Goal: Task Accomplishment & Management: Complete application form

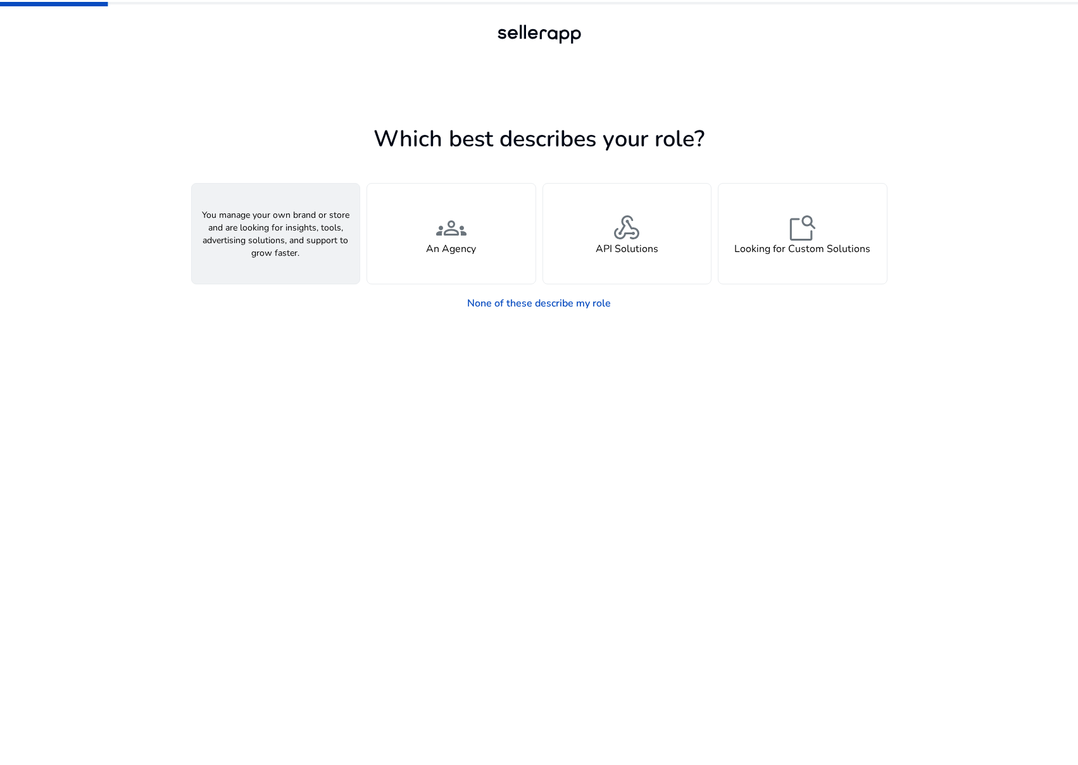
click at [259, 234] on div "person A Seller" at bounding box center [276, 234] width 168 height 100
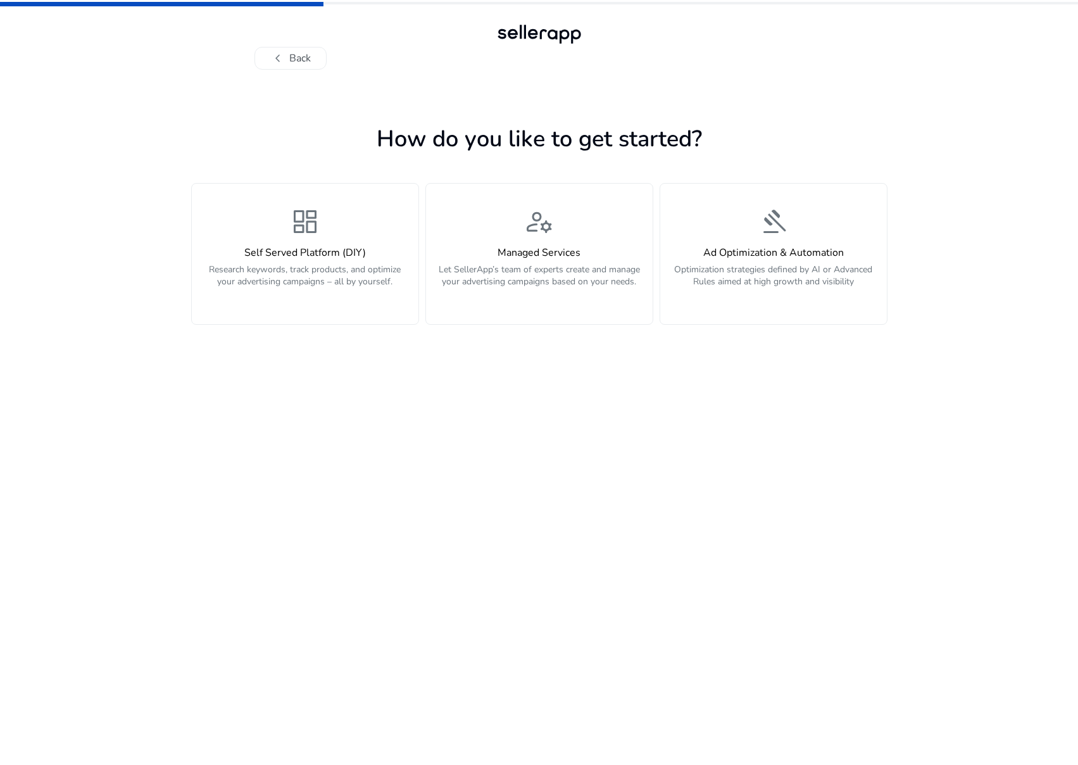
click at [259, 234] on div "dashboard Self Served Platform (DIY) Research keywords, track products, and opt…" at bounding box center [305, 253] width 212 height 95
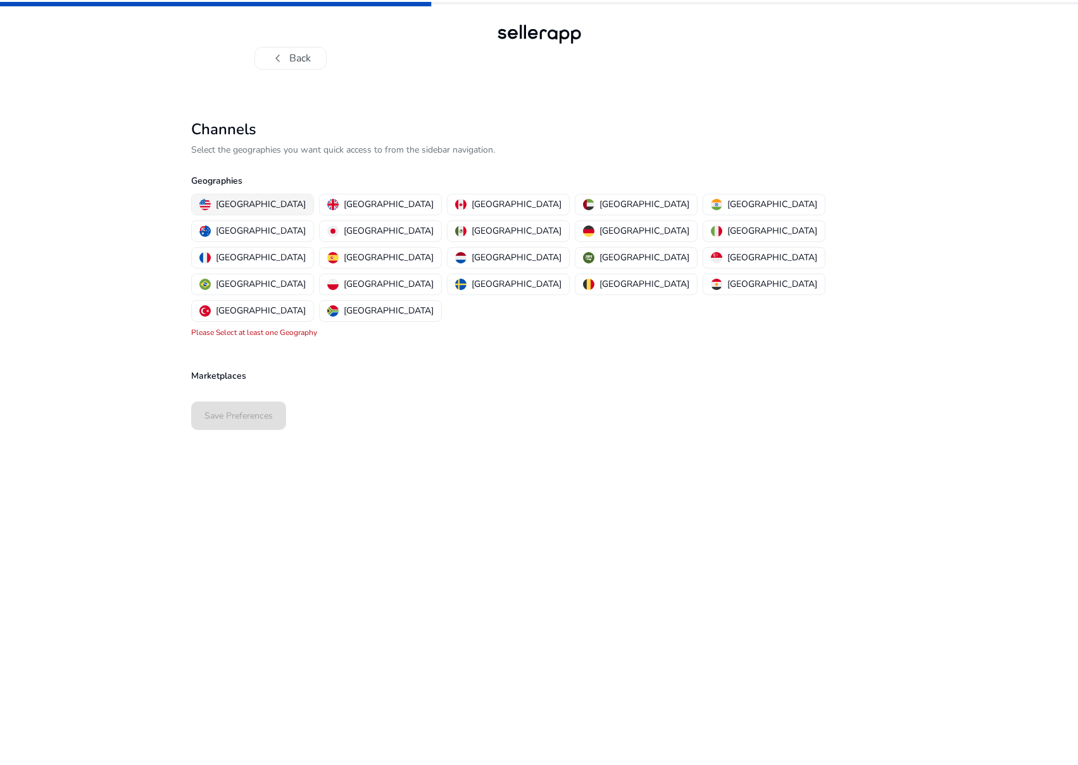
click at [246, 205] on p "[GEOGRAPHIC_DATA]" at bounding box center [261, 204] width 90 height 13
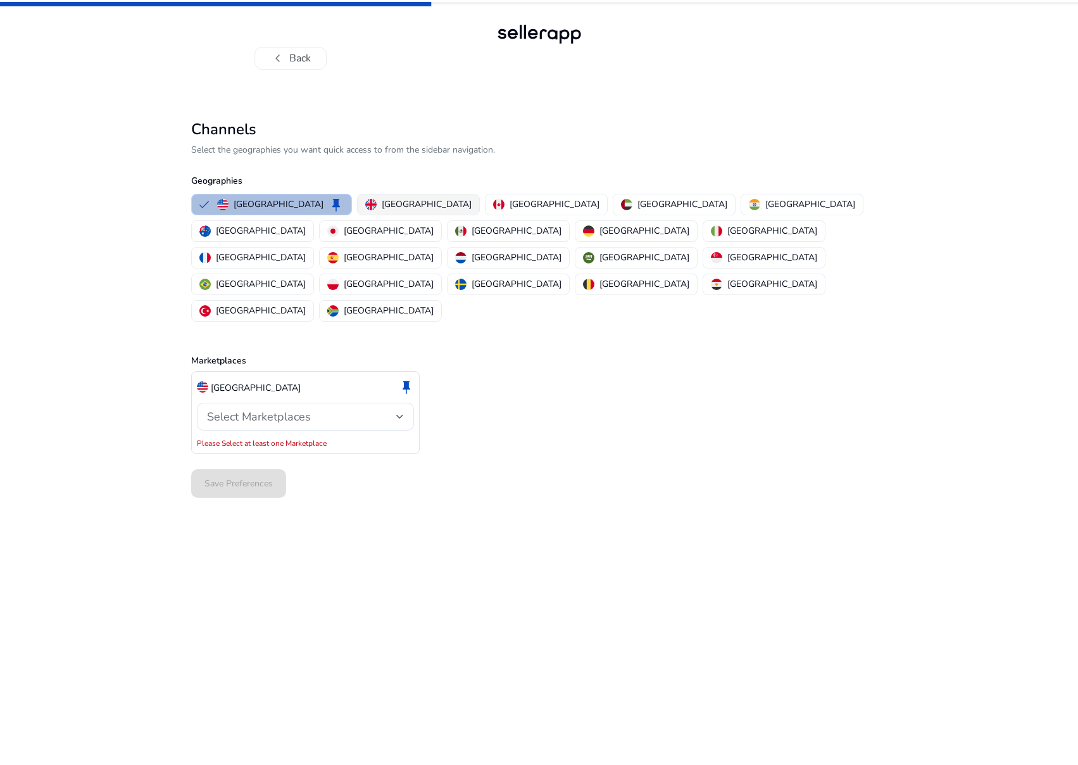
click at [382, 202] on p "[GEOGRAPHIC_DATA]" at bounding box center [427, 204] width 90 height 13
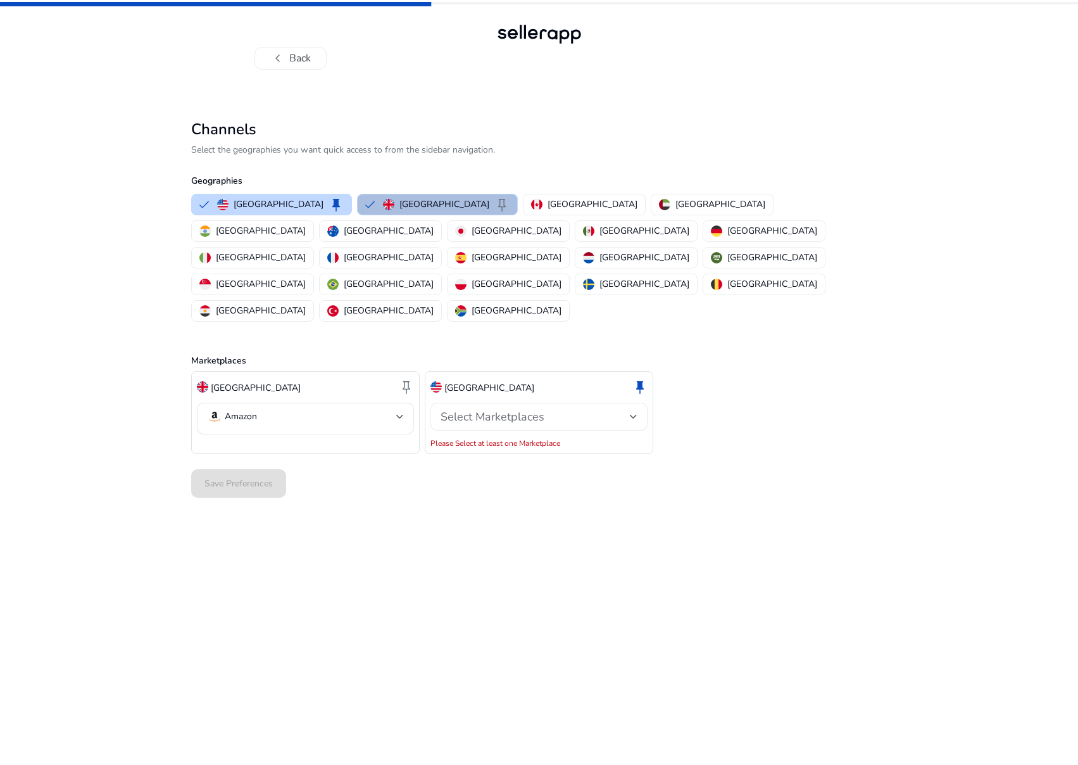
click at [572, 410] on div "Select Marketplaces" at bounding box center [535, 417] width 189 height 14
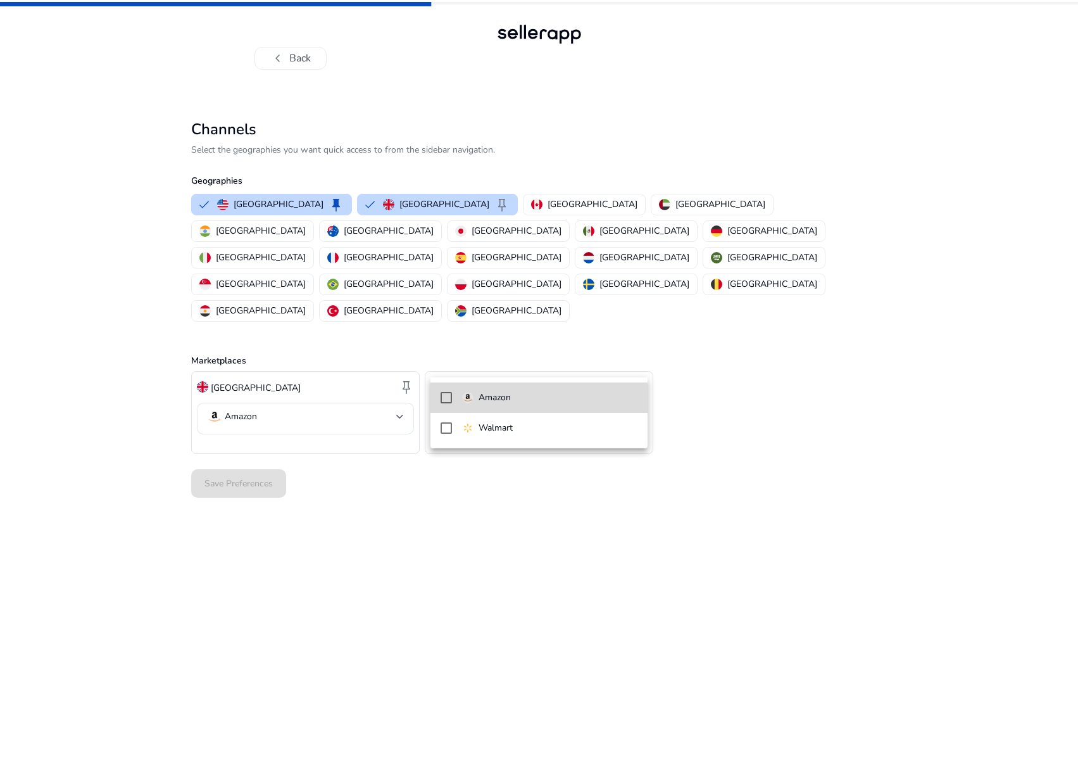
click at [528, 393] on span "Amazon" at bounding box center [549, 398] width 175 height 14
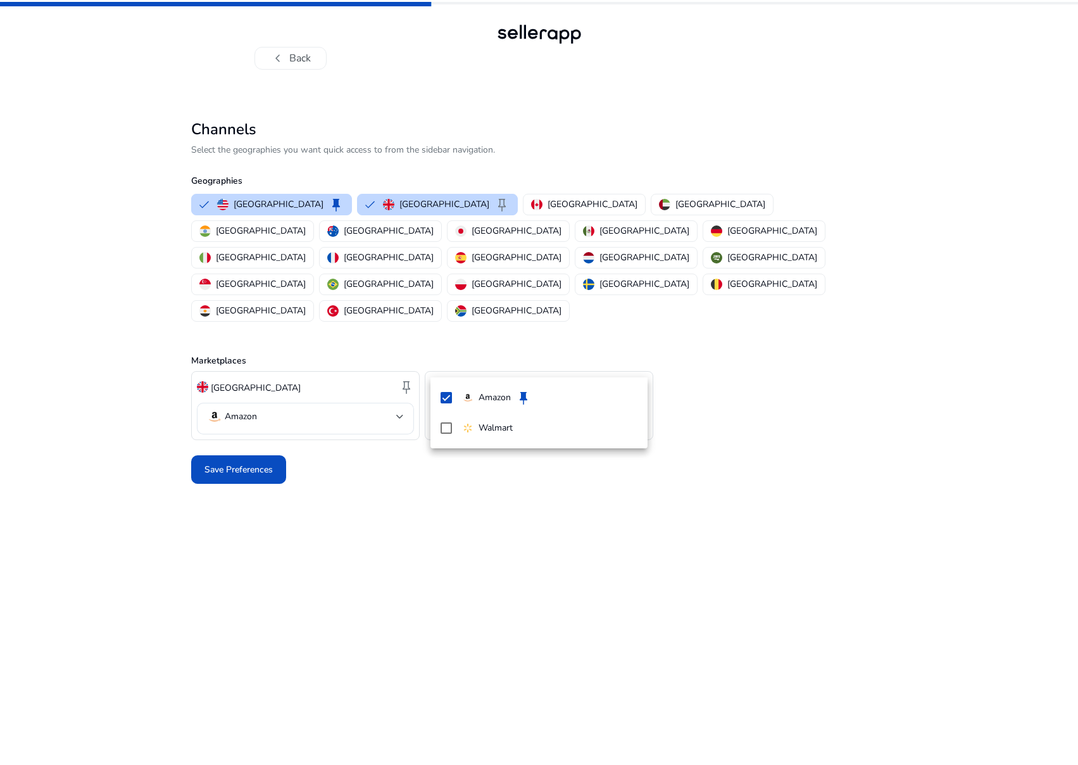
click at [260, 419] on div at bounding box center [539, 382] width 1078 height 765
click at [292, 56] on button "chevron_left Back" at bounding box center [291, 58] width 72 height 23
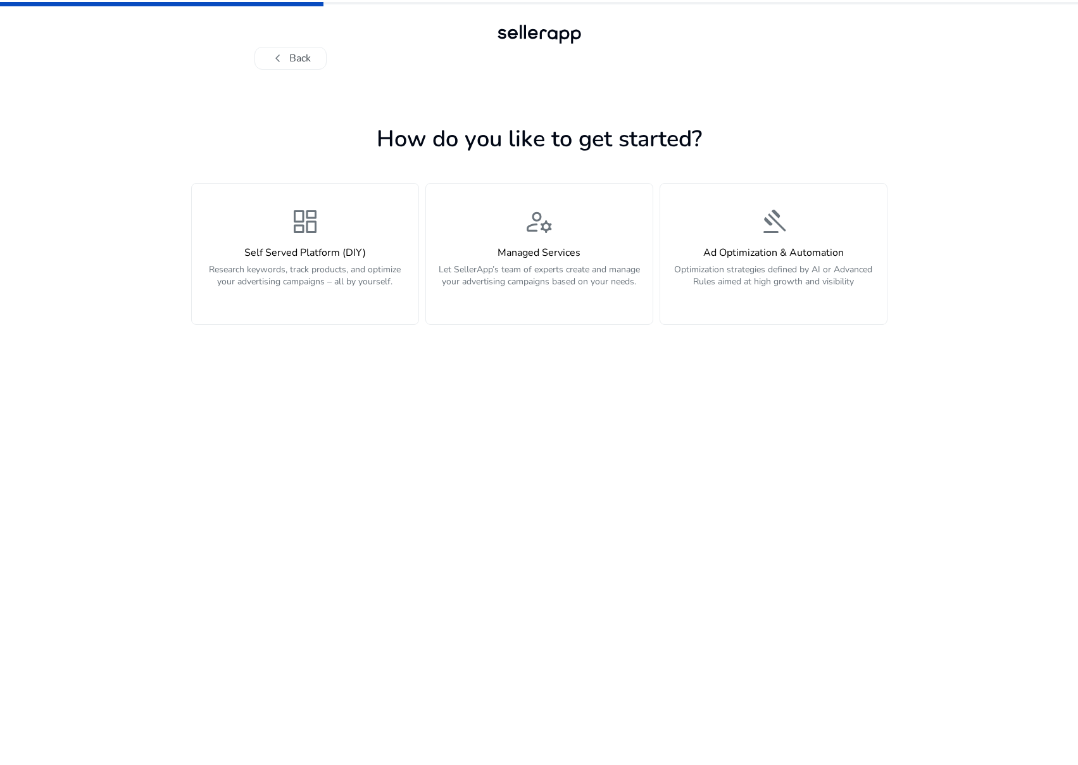
click at [292, 56] on button "chevron_left Back" at bounding box center [291, 58] width 72 height 23
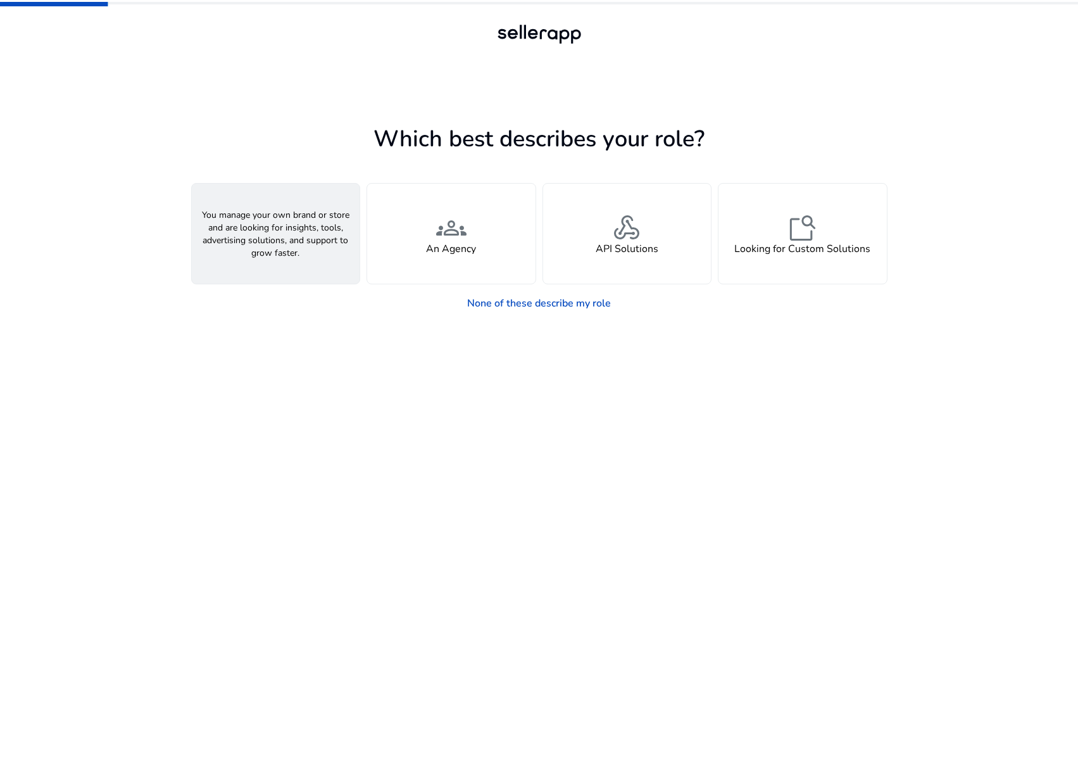
click at [249, 236] on div "person A Seller" at bounding box center [276, 234] width 168 height 100
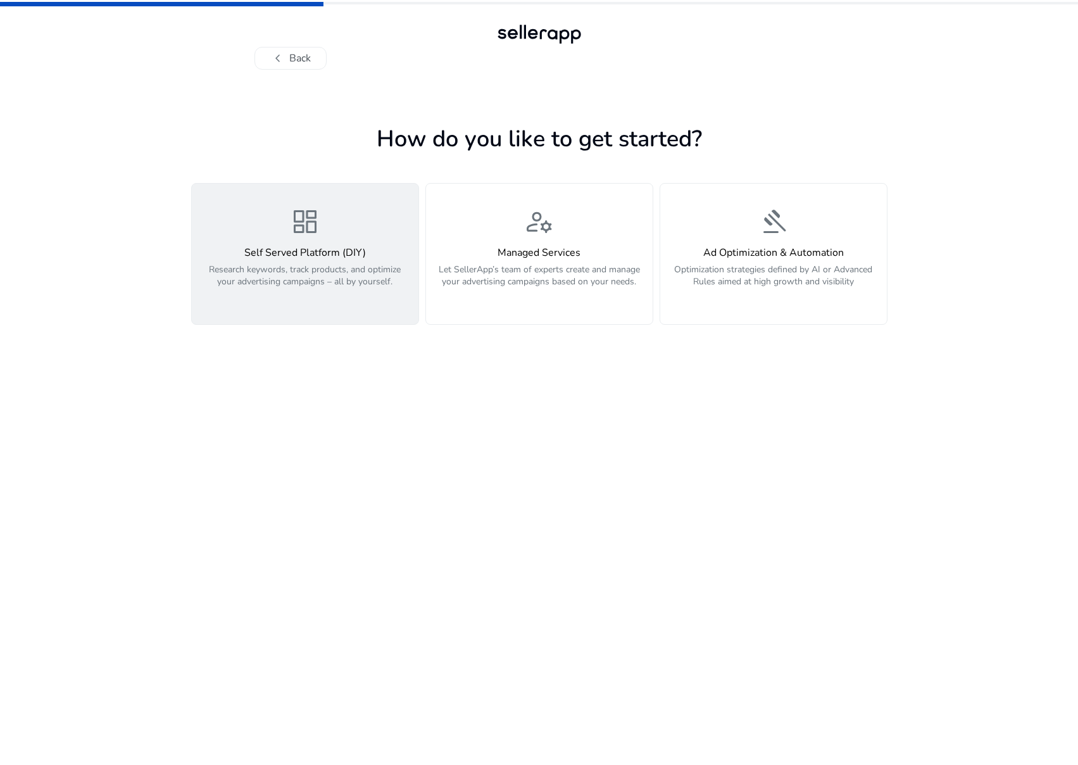
click at [317, 237] on span "dashboard" at bounding box center [305, 221] width 30 height 30
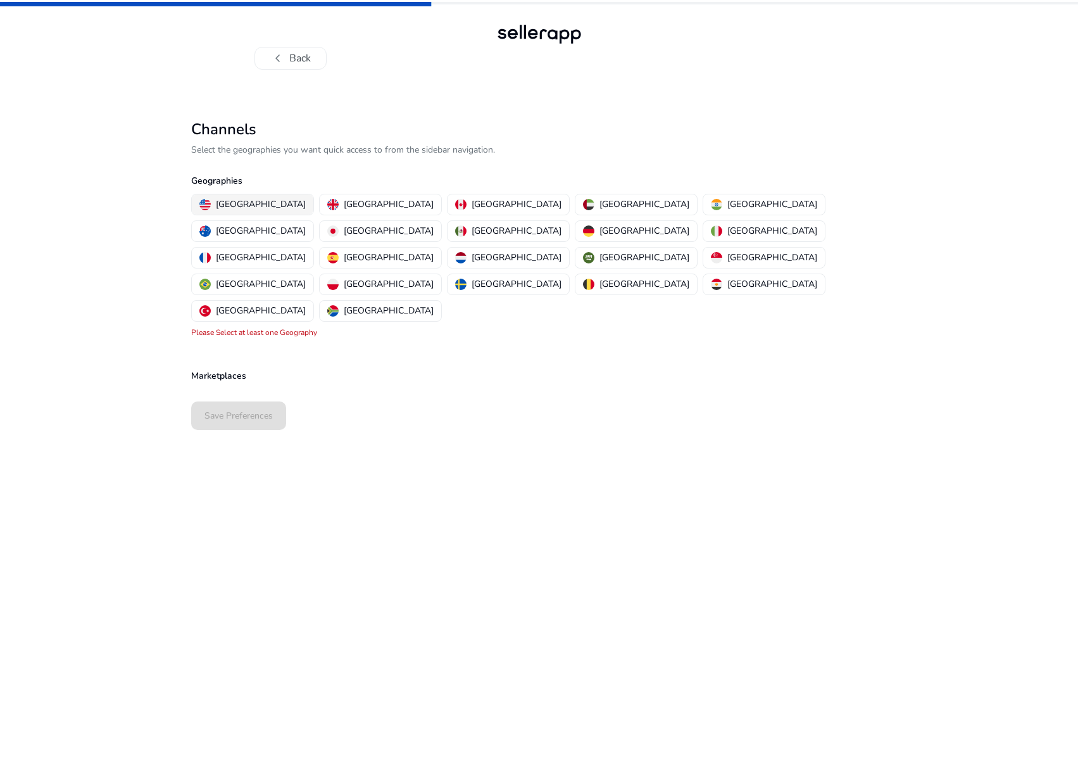
click at [252, 200] on p "[GEOGRAPHIC_DATA]" at bounding box center [261, 204] width 90 height 13
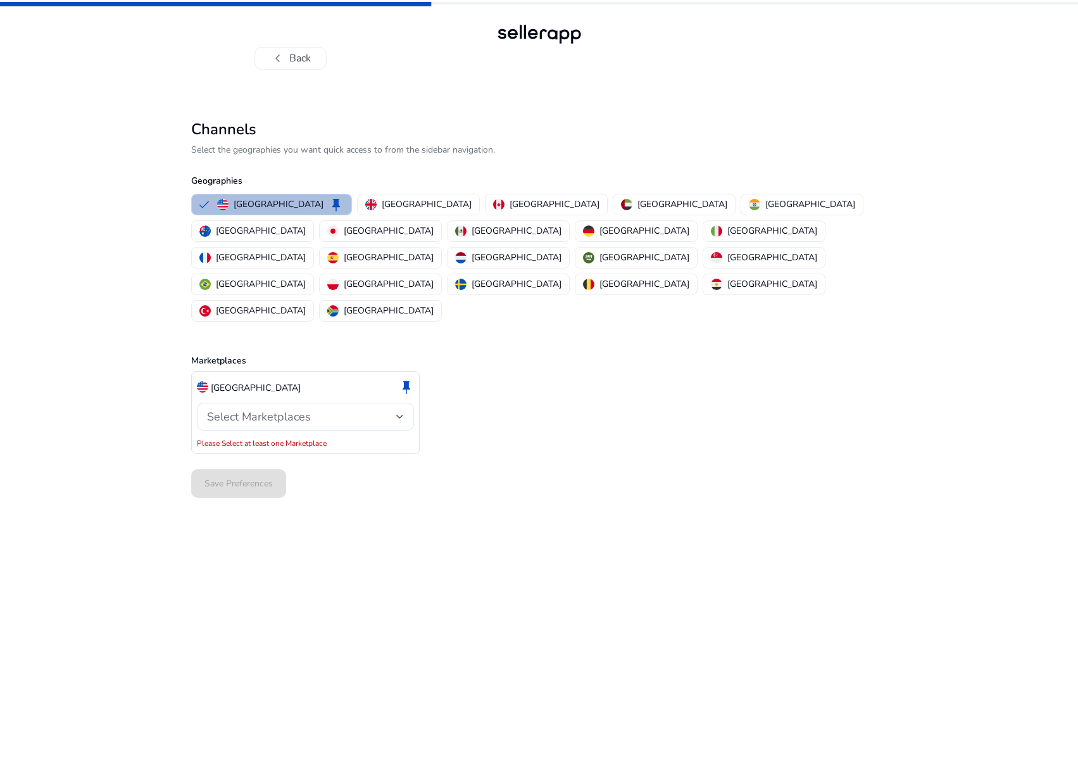
click at [310, 199] on button "United States keep" at bounding box center [272, 204] width 160 height 20
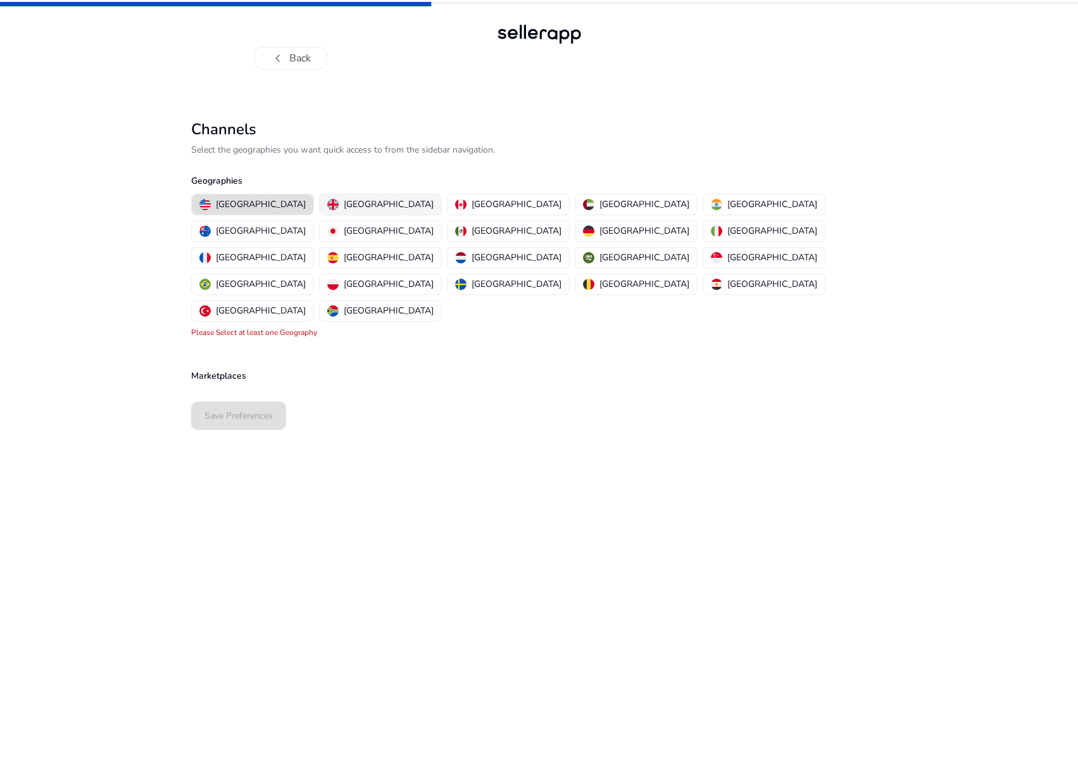
click at [348, 199] on p "[GEOGRAPHIC_DATA]" at bounding box center [389, 204] width 90 height 13
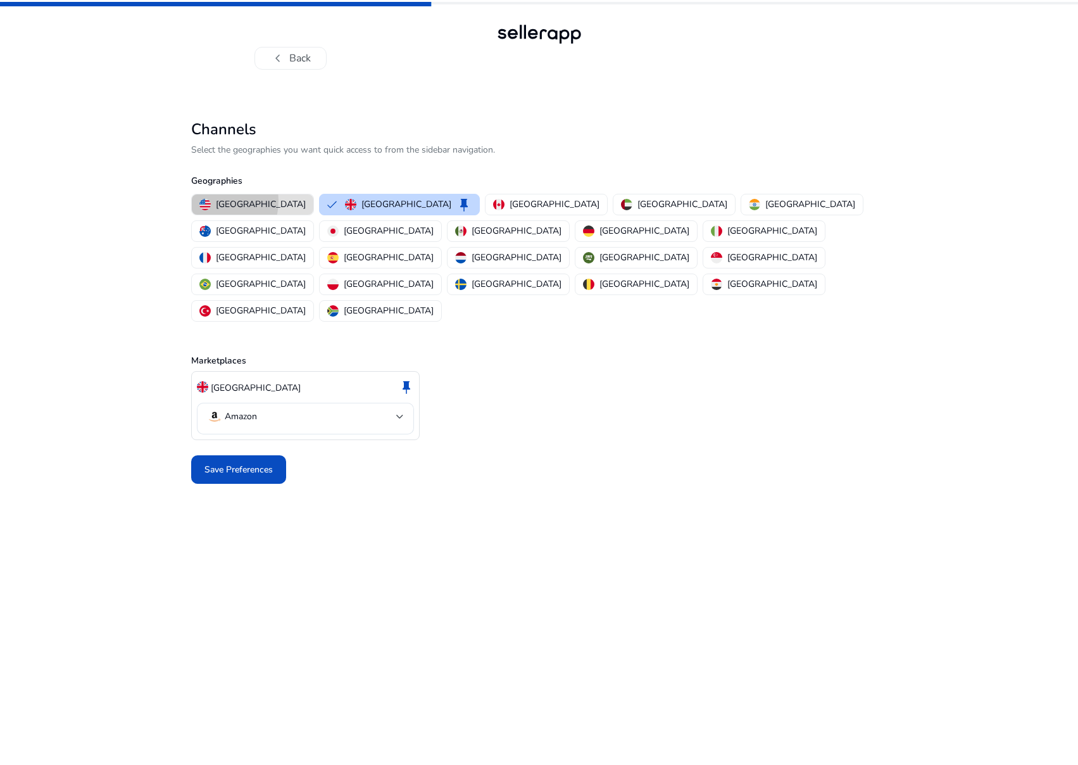
click at [209, 201] on img "button" at bounding box center [204, 204] width 11 height 11
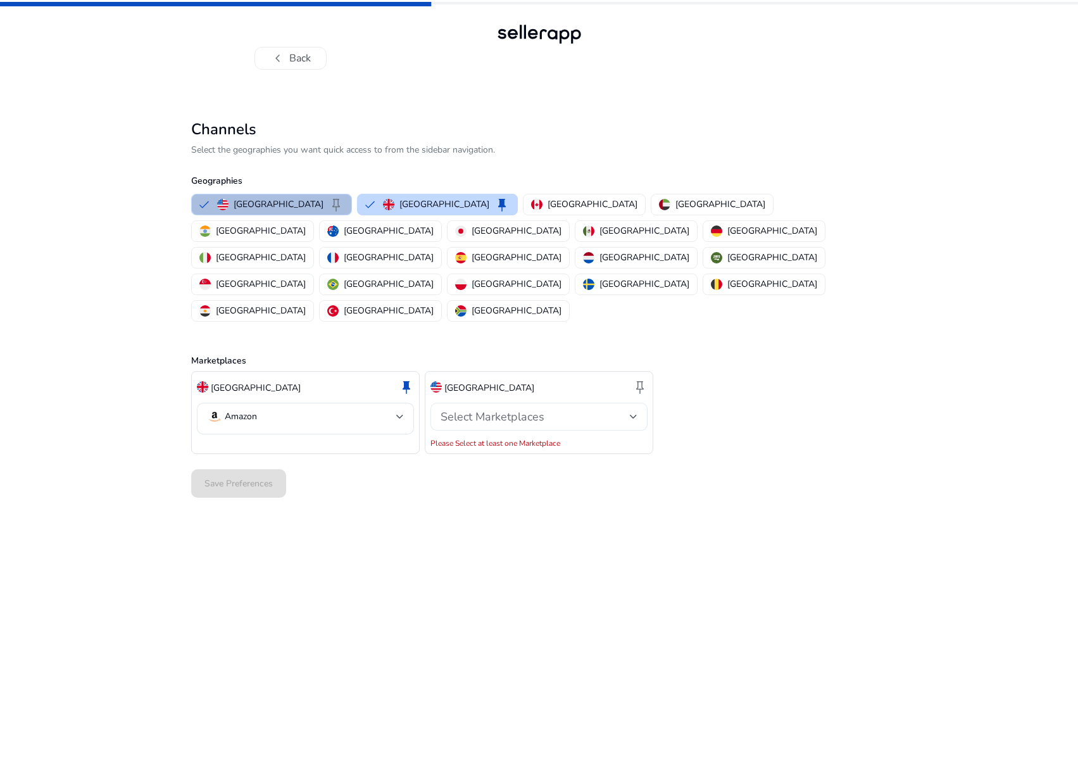
click at [555, 410] on div "Select Marketplaces" at bounding box center [535, 417] width 189 height 14
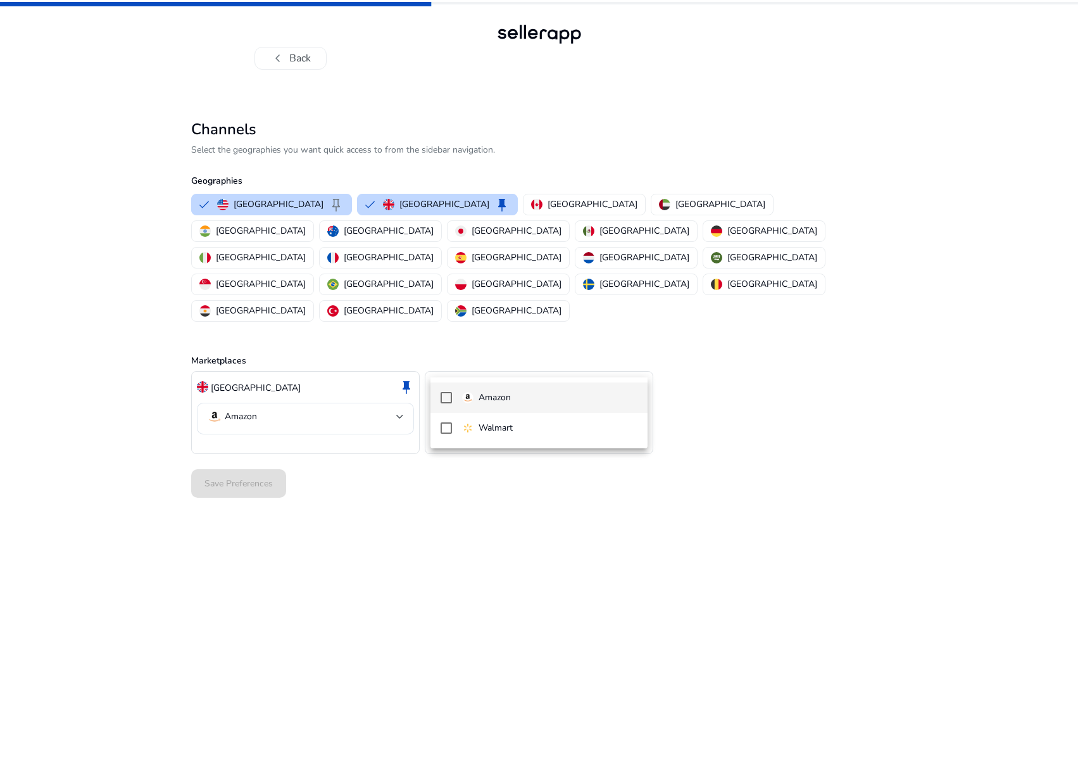
click at [532, 387] on mat-option "Amazon" at bounding box center [539, 397] width 217 height 30
click at [274, 412] on div at bounding box center [539, 382] width 1078 height 765
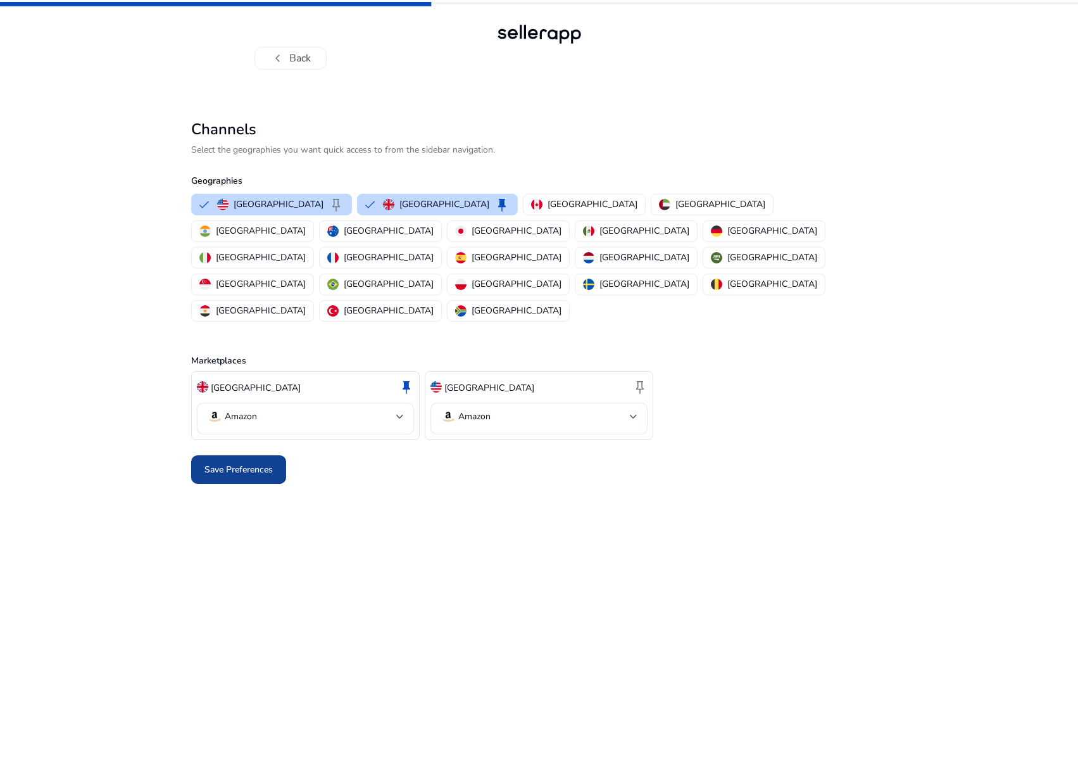
click at [258, 463] on span "Save Preferences" at bounding box center [239, 469] width 68 height 13
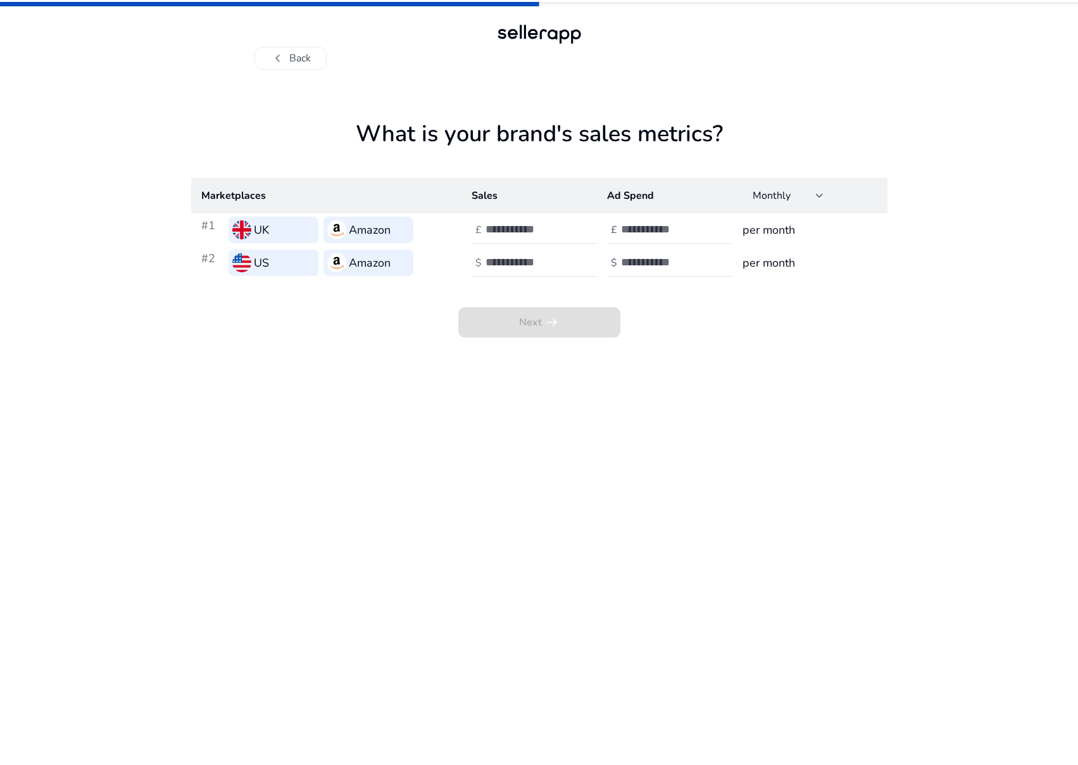
click at [284, 44] on div "chevron_left Back" at bounding box center [540, 46] width 570 height 48
click at [285, 51] on span "chevron_left" at bounding box center [277, 58] width 15 height 15
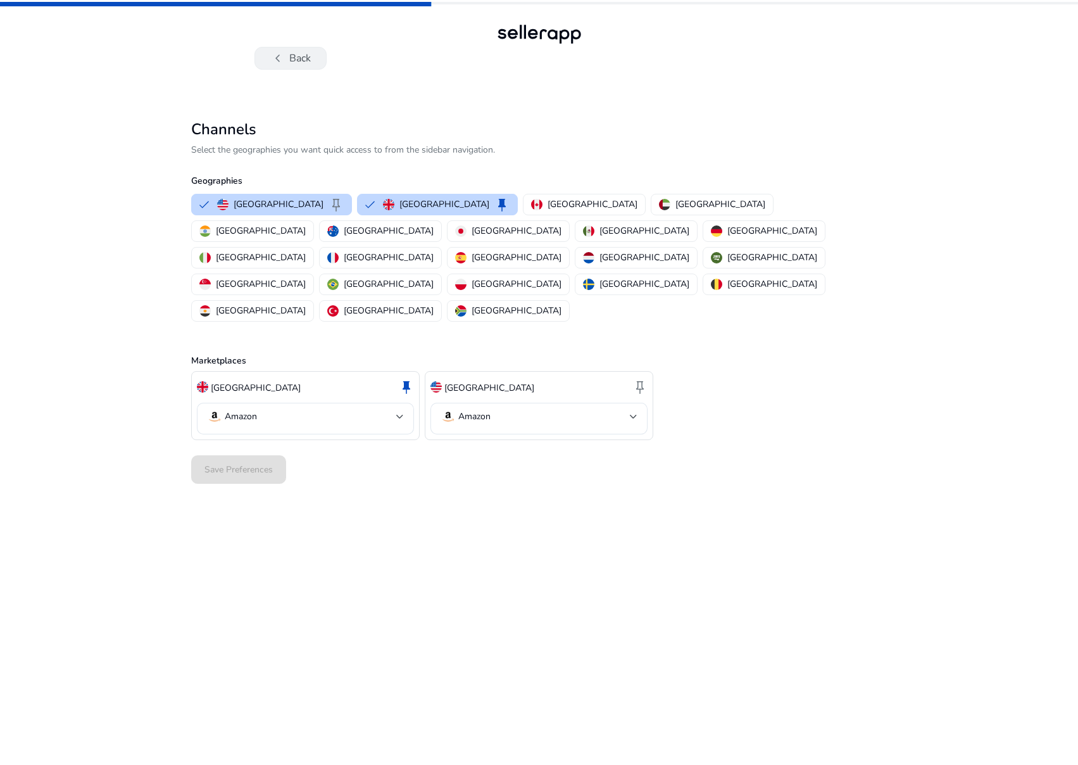
click at [294, 54] on button "chevron_left Back" at bounding box center [291, 58] width 72 height 23
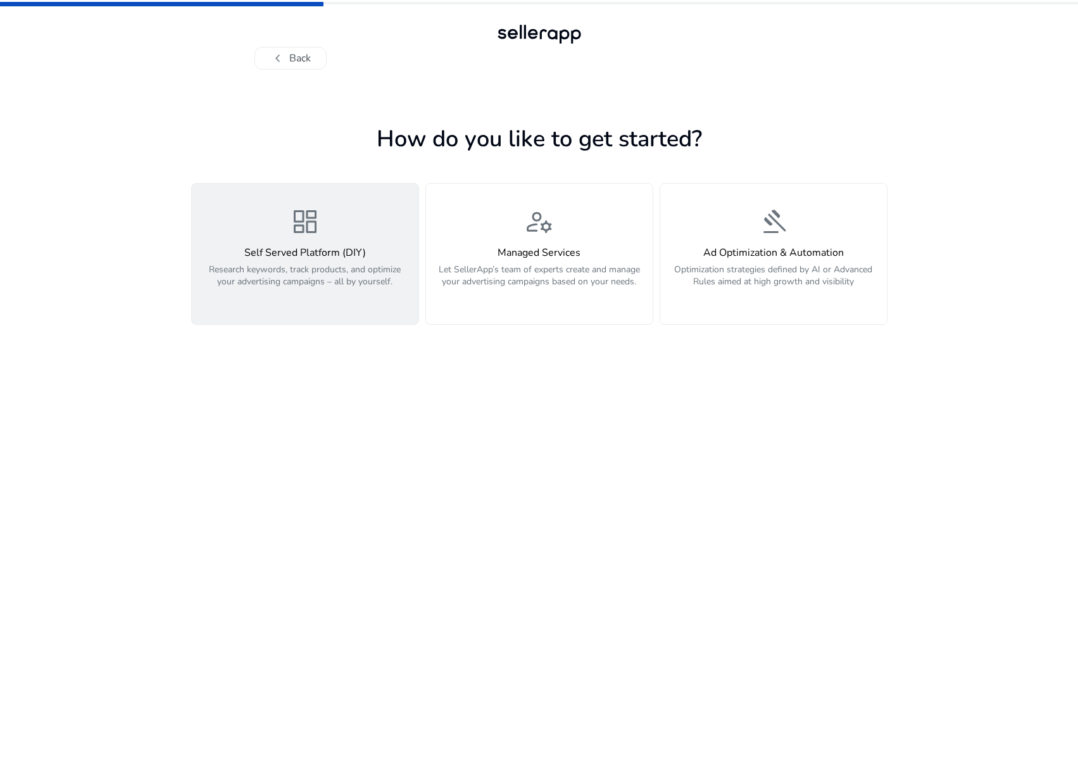
click at [354, 251] on h4 "Self Served Platform (DIY)" at bounding box center [305, 253] width 212 height 12
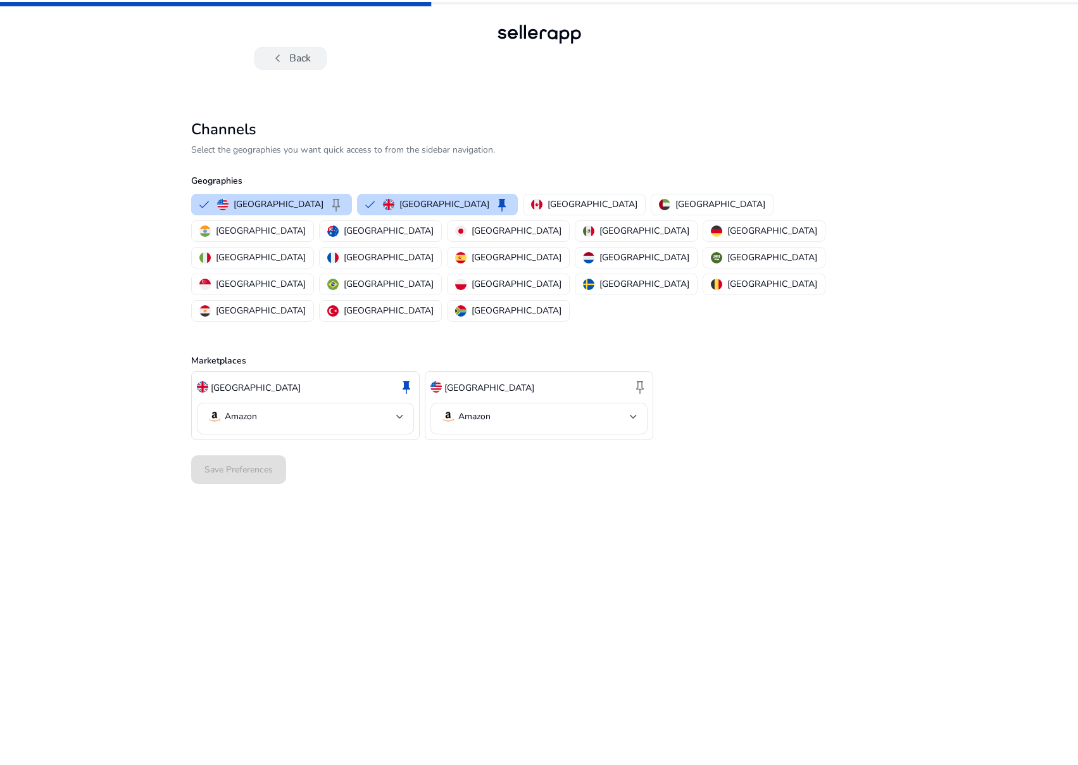
click at [297, 49] on button "chevron_left Back" at bounding box center [291, 58] width 72 height 23
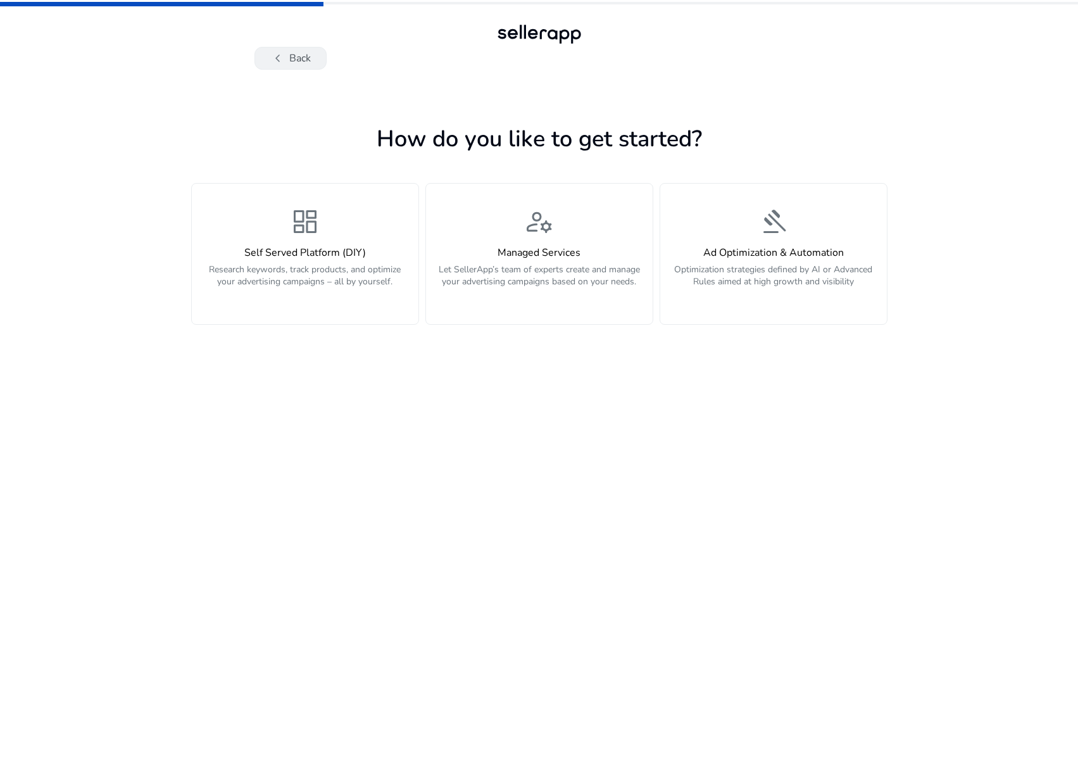
click at [298, 53] on button "chevron_left Back" at bounding box center [291, 58] width 72 height 23
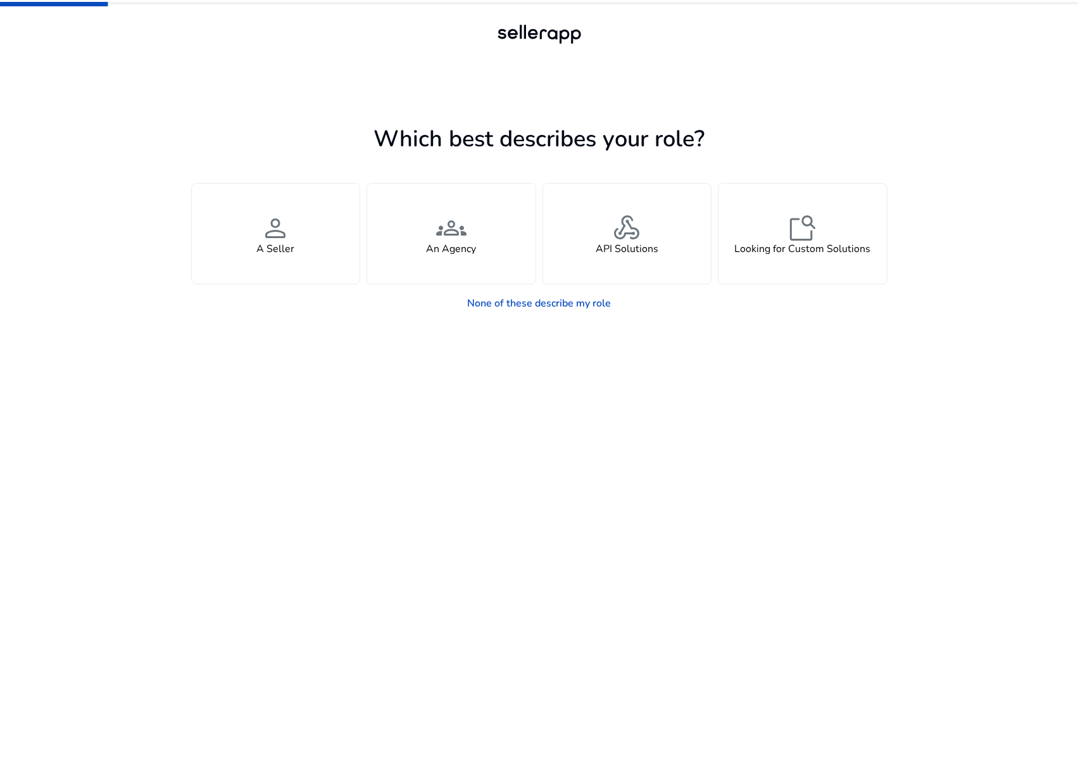
click at [298, 53] on div at bounding box center [540, 58] width 570 height 23
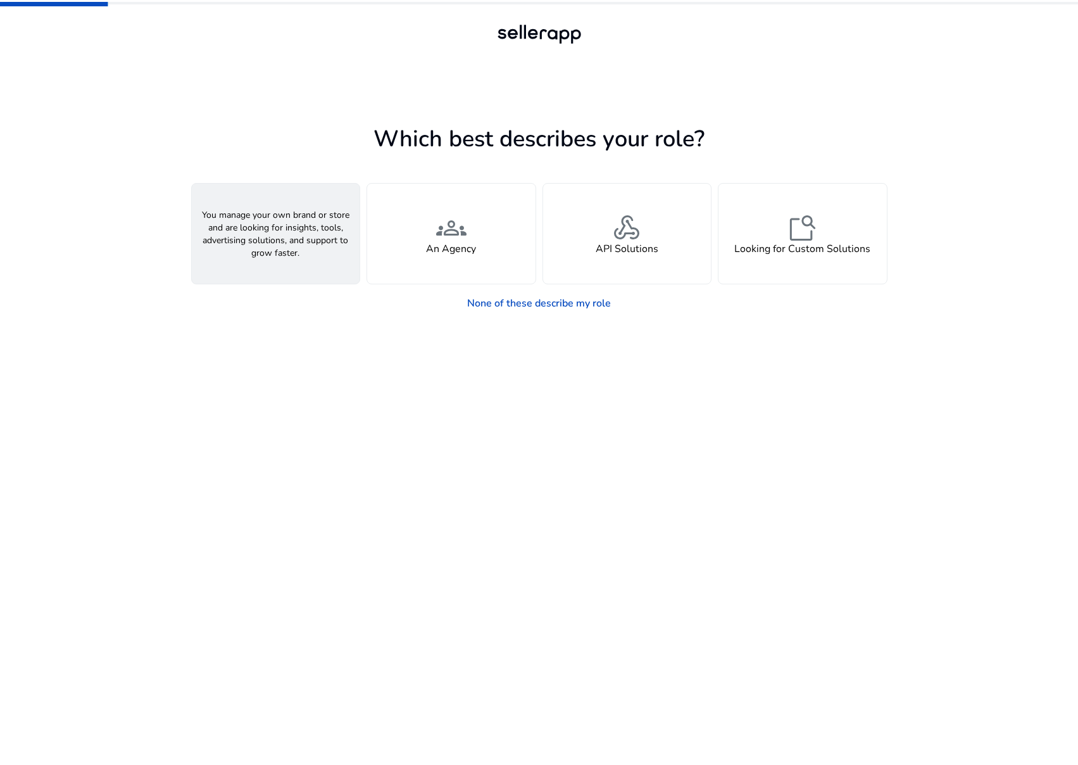
click at [284, 229] on span "person" at bounding box center [275, 228] width 30 height 30
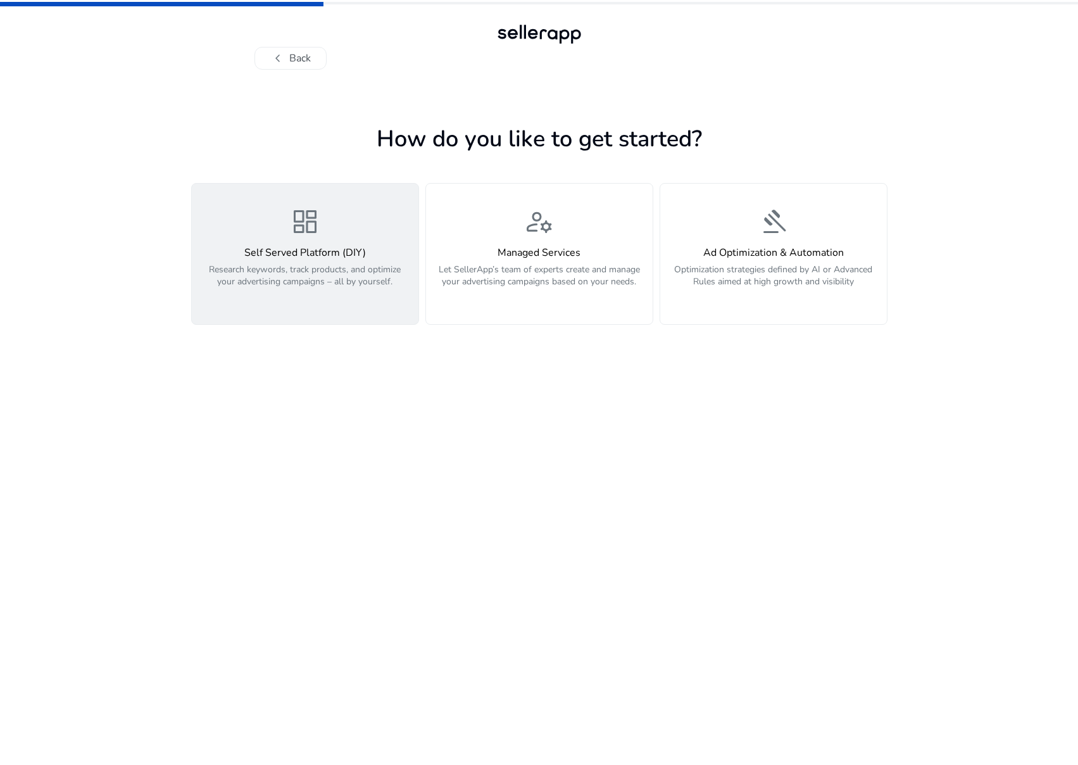
click at [286, 228] on div "dashboard Self Served Platform (DIY) Research keywords, track products, and opt…" at bounding box center [305, 253] width 212 height 95
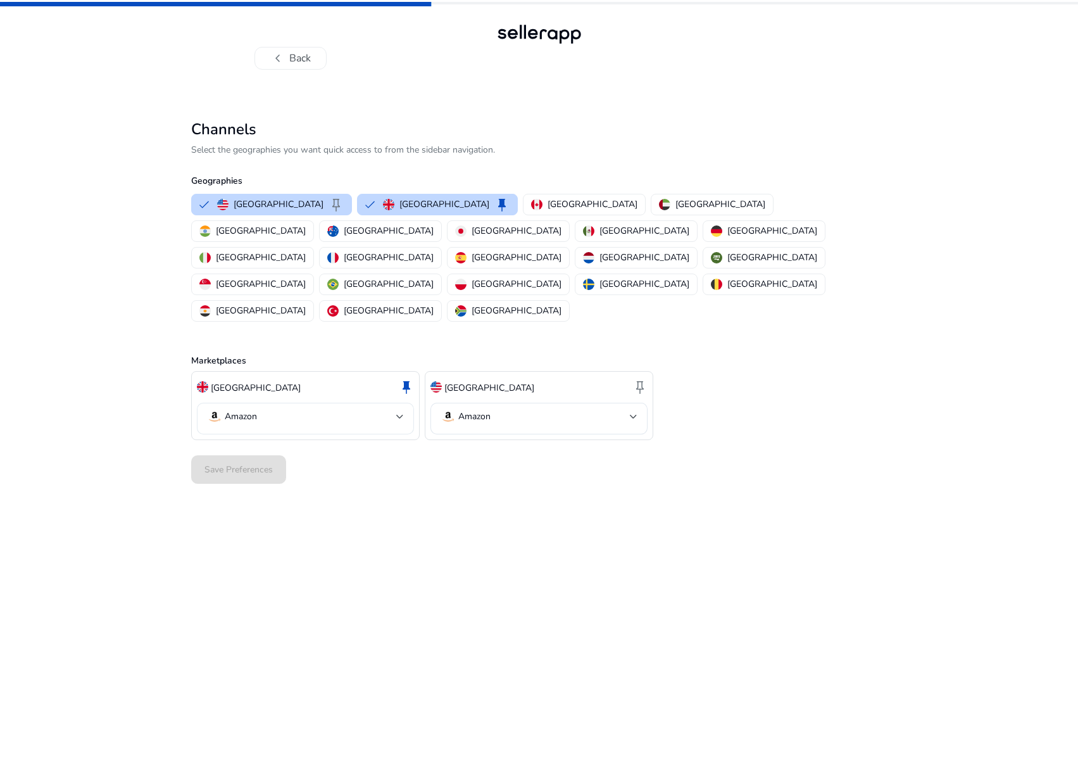
click at [399, 414] on div at bounding box center [400, 416] width 8 height 5
click at [384, 300] on div at bounding box center [539, 382] width 1078 height 765
click at [358, 207] on button "[GEOGRAPHIC_DATA] keep" at bounding box center [438, 204] width 160 height 20
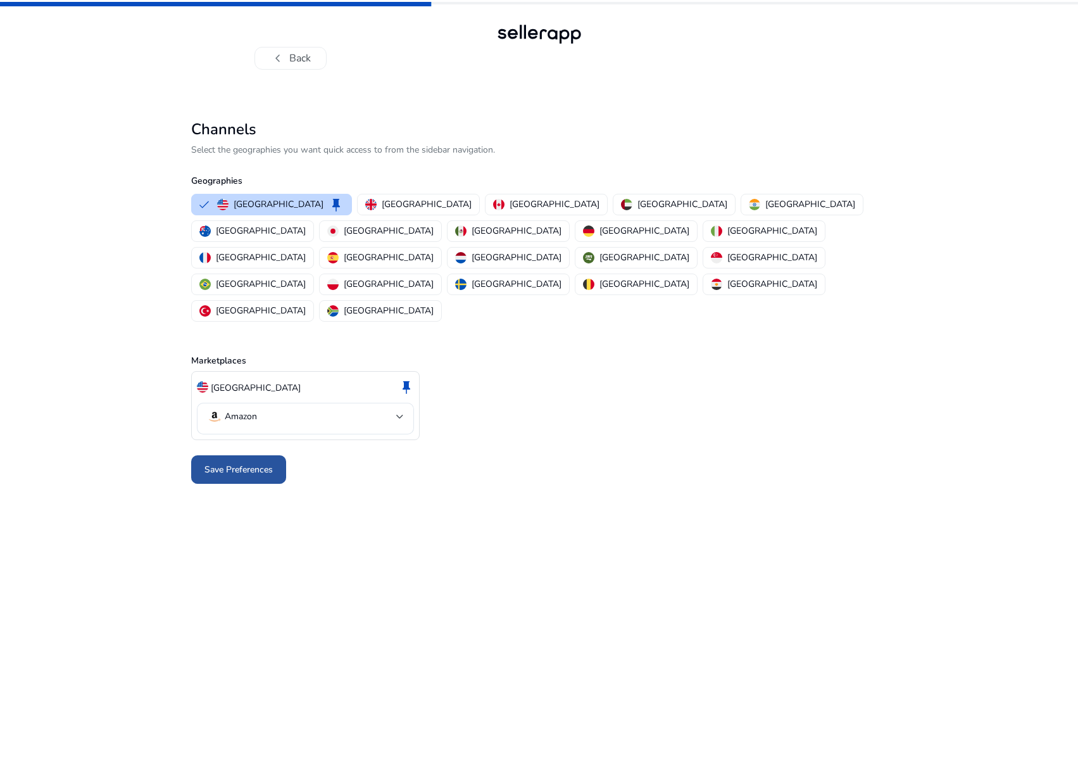
click at [240, 463] on span "Save Preferences" at bounding box center [239, 469] width 68 height 13
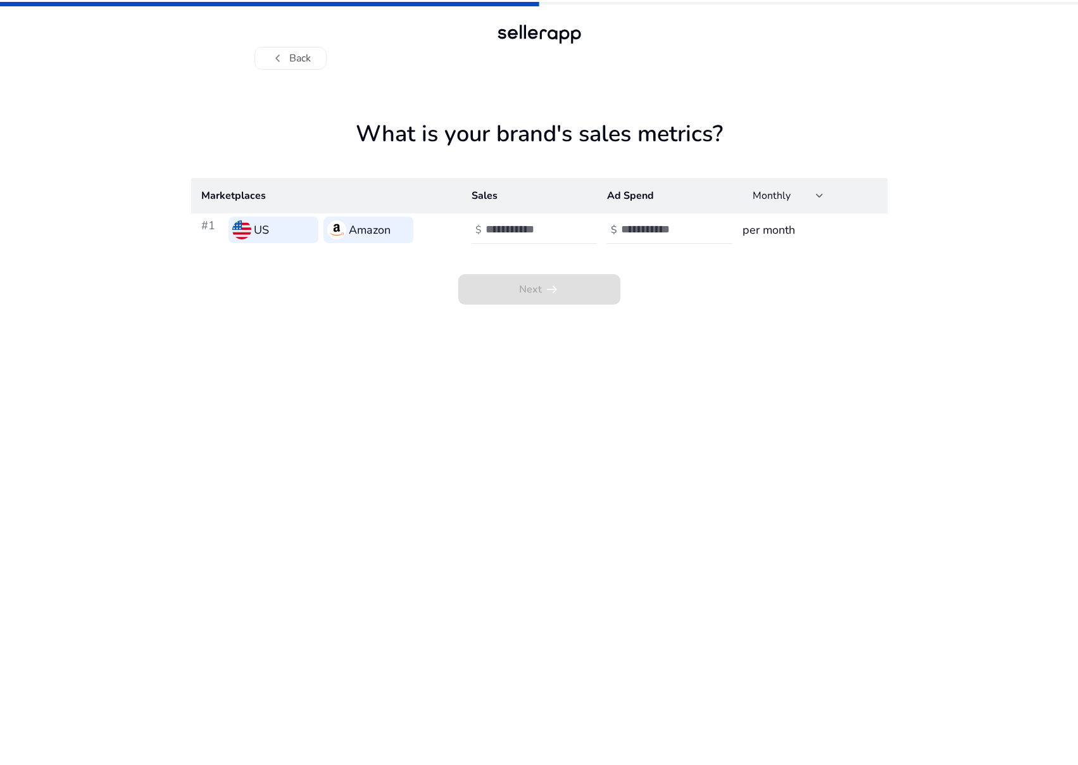
click at [514, 233] on input "number" at bounding box center [528, 229] width 85 height 14
type input "****"
click at [648, 231] on input "number" at bounding box center [663, 229] width 85 height 14
type input "*"
click at [548, 282] on span "arrow_right_alt" at bounding box center [552, 289] width 15 height 15
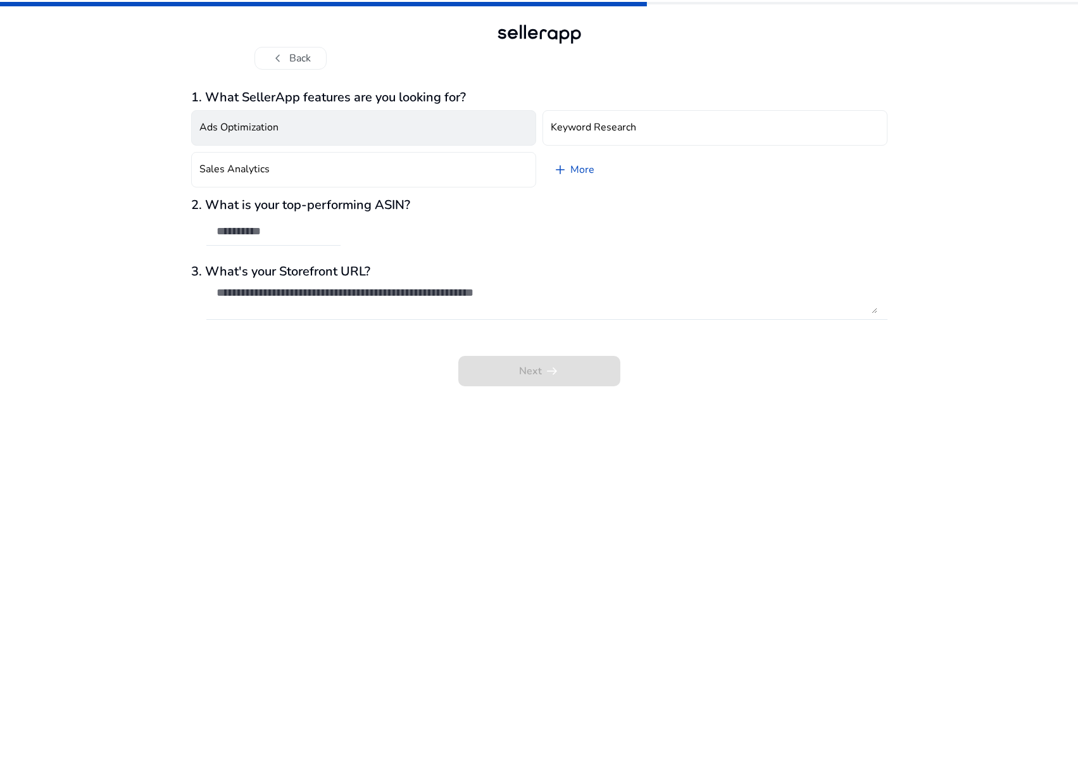
click at [238, 127] on h4 "Ads Optimization" at bounding box center [238, 128] width 79 height 12
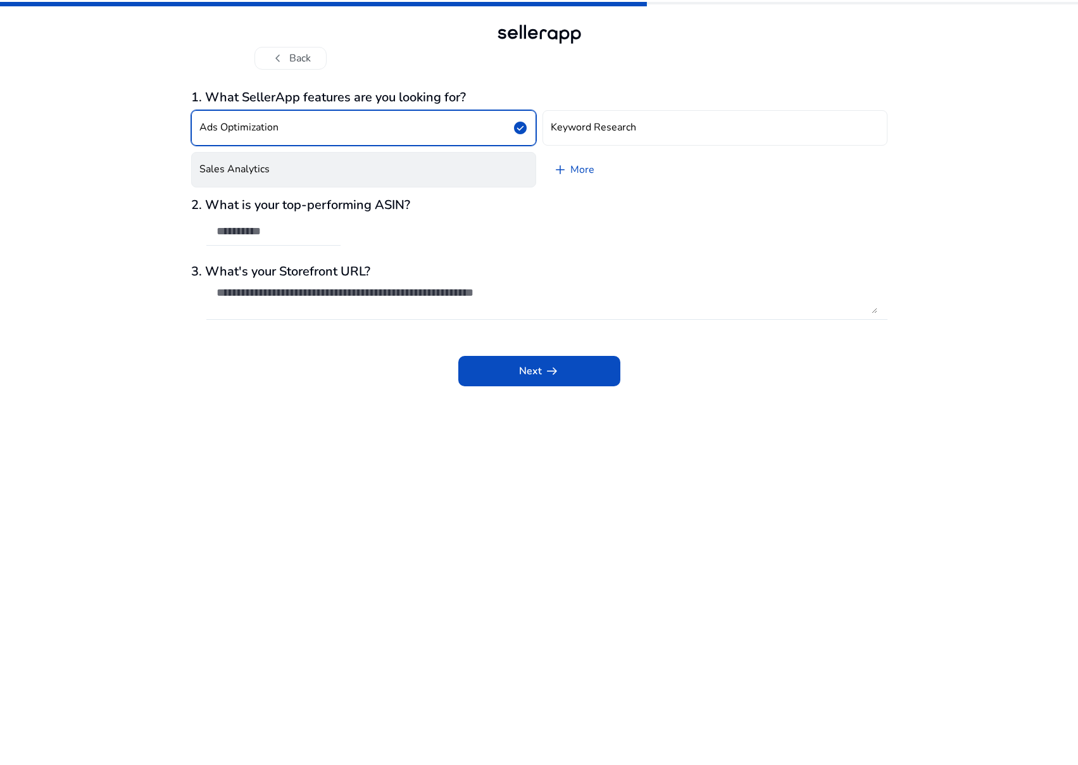
click at [246, 159] on button "Sales Analytics" at bounding box center [363, 169] width 345 height 35
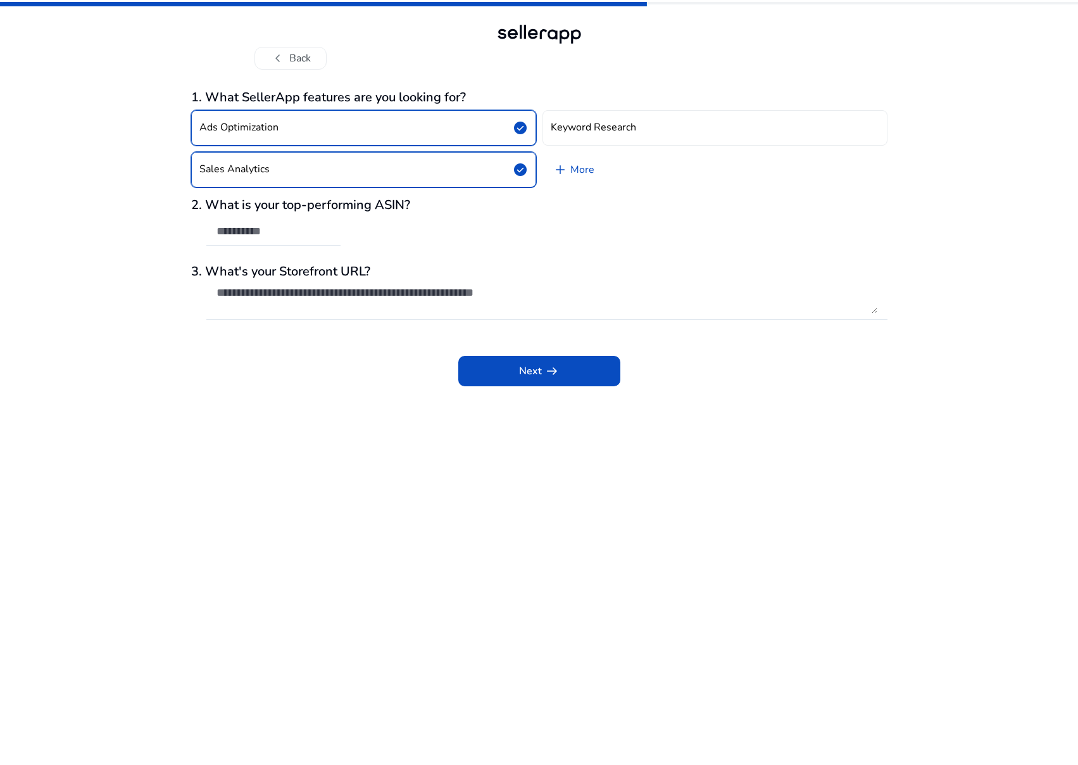
click at [685, 106] on div "Ads Optimization check_circle Keyword Research Sales Analytics check_circle add…" at bounding box center [539, 148] width 697 height 87
click at [686, 119] on button "Keyword Research" at bounding box center [715, 127] width 345 height 35
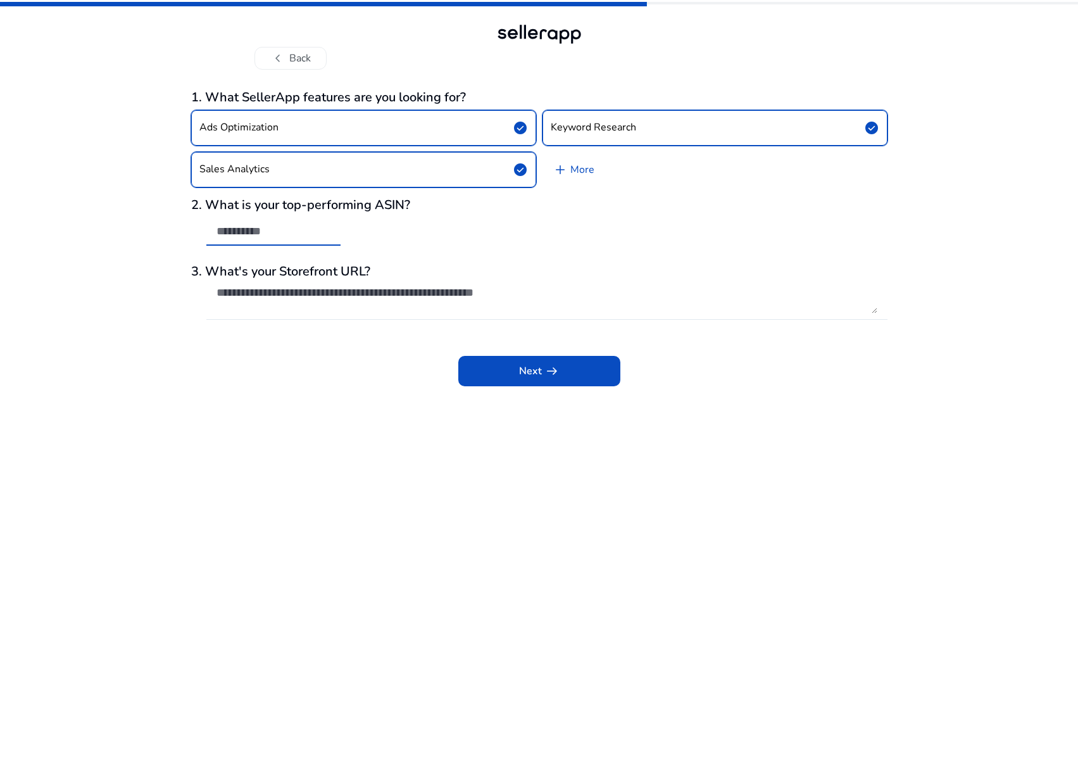
click at [289, 233] on input "text" at bounding box center [274, 231] width 114 height 14
paste input "**********"
type input "**********"
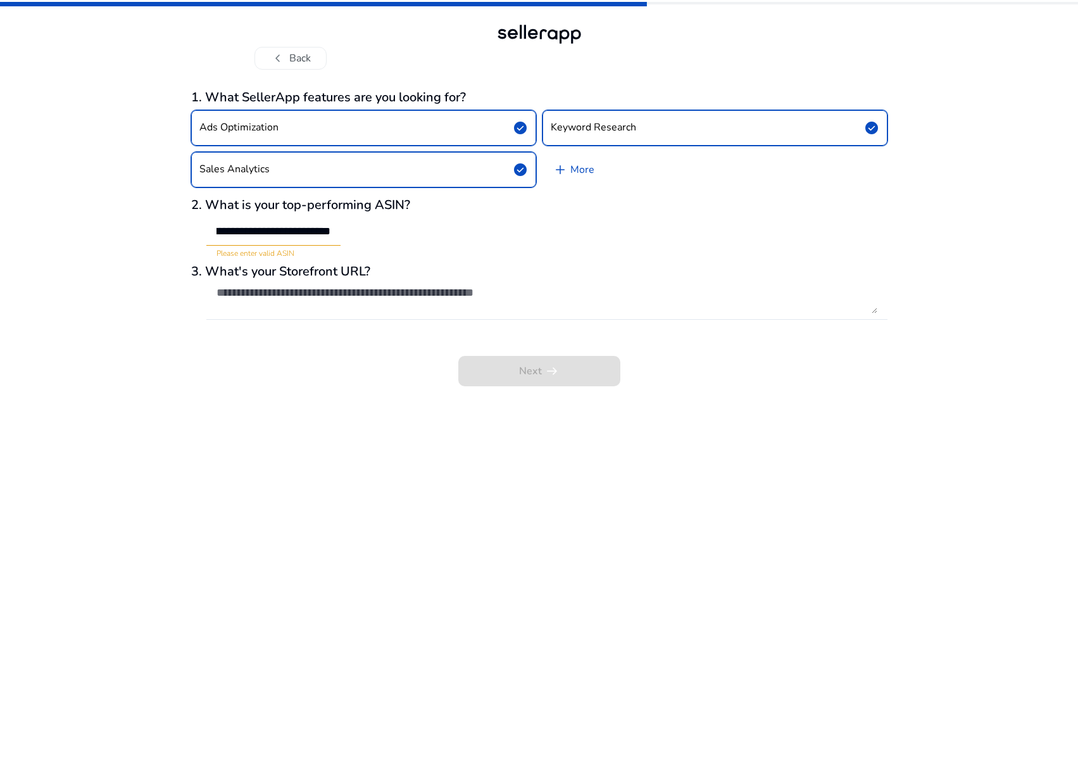
scroll to position [0, 0]
click at [288, 277] on h3 "3. What's your Storefront URL?" at bounding box center [539, 271] width 697 height 15
click at [309, 238] on div "**********" at bounding box center [274, 232] width 114 height 28
click at [337, 230] on div "**********" at bounding box center [273, 232] width 134 height 28
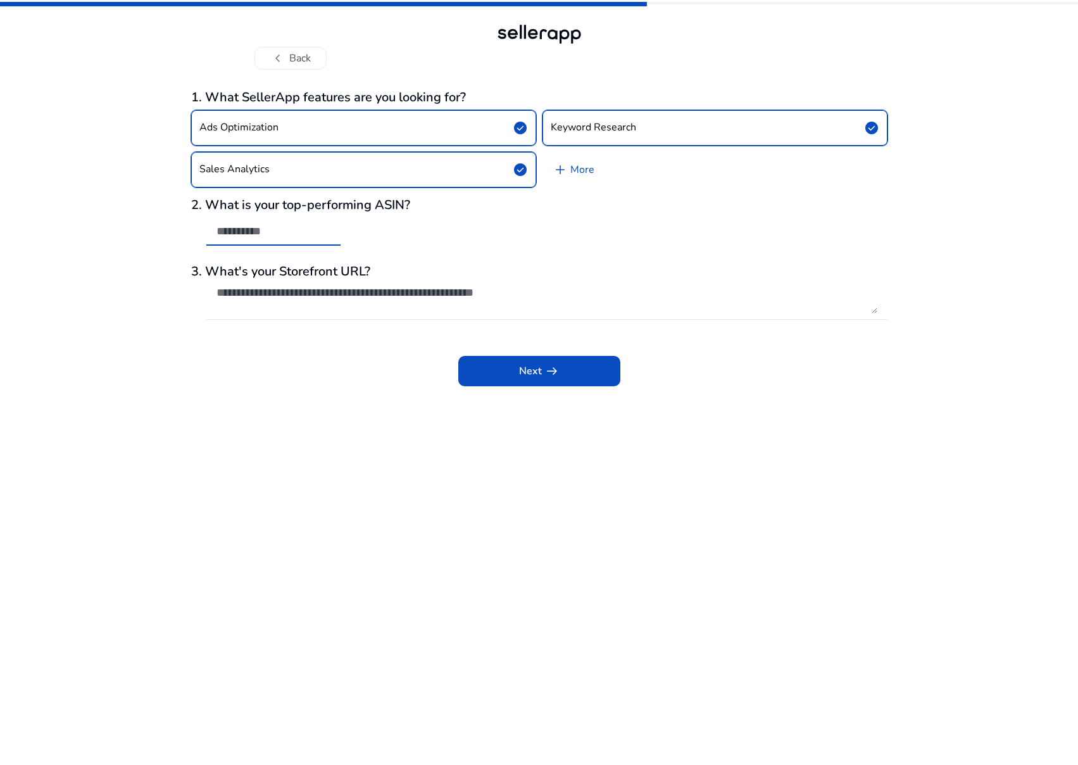
paste input "**********"
type input "**********"
click at [323, 291] on textarea at bounding box center [547, 300] width 661 height 28
paste textarea "**********"
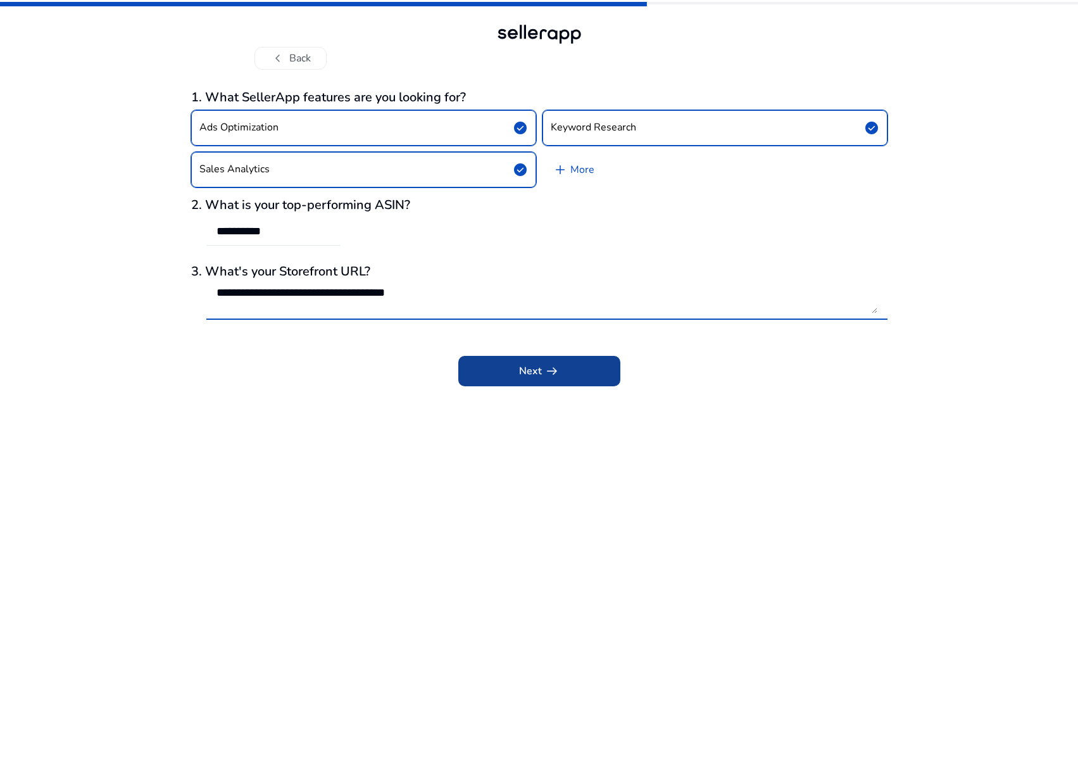
type textarea "**********"
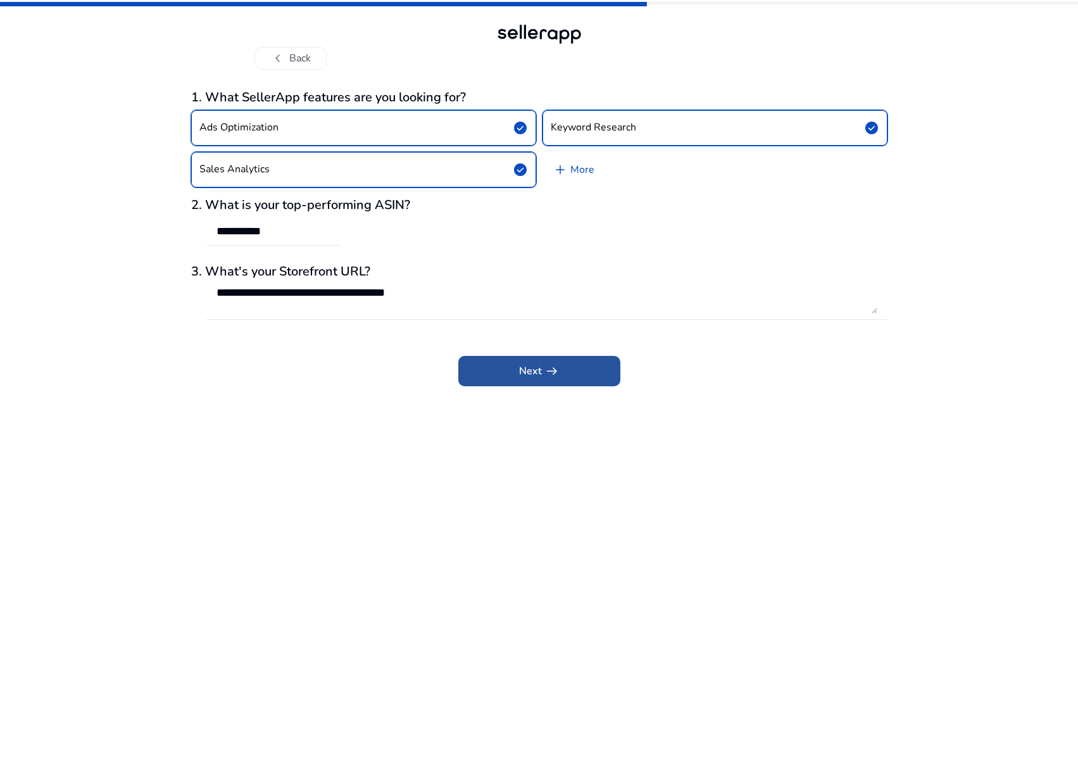
click at [585, 369] on span at bounding box center [539, 371] width 162 height 30
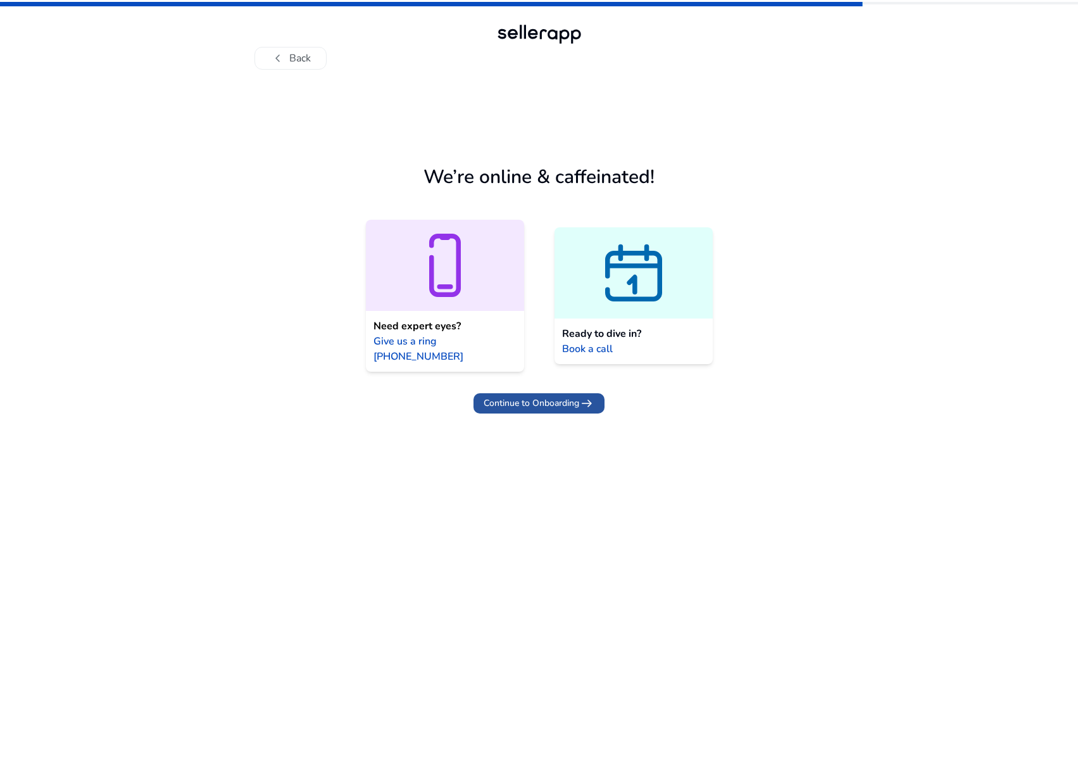
click at [570, 396] on span "Continue to Onboarding" at bounding box center [532, 402] width 96 height 13
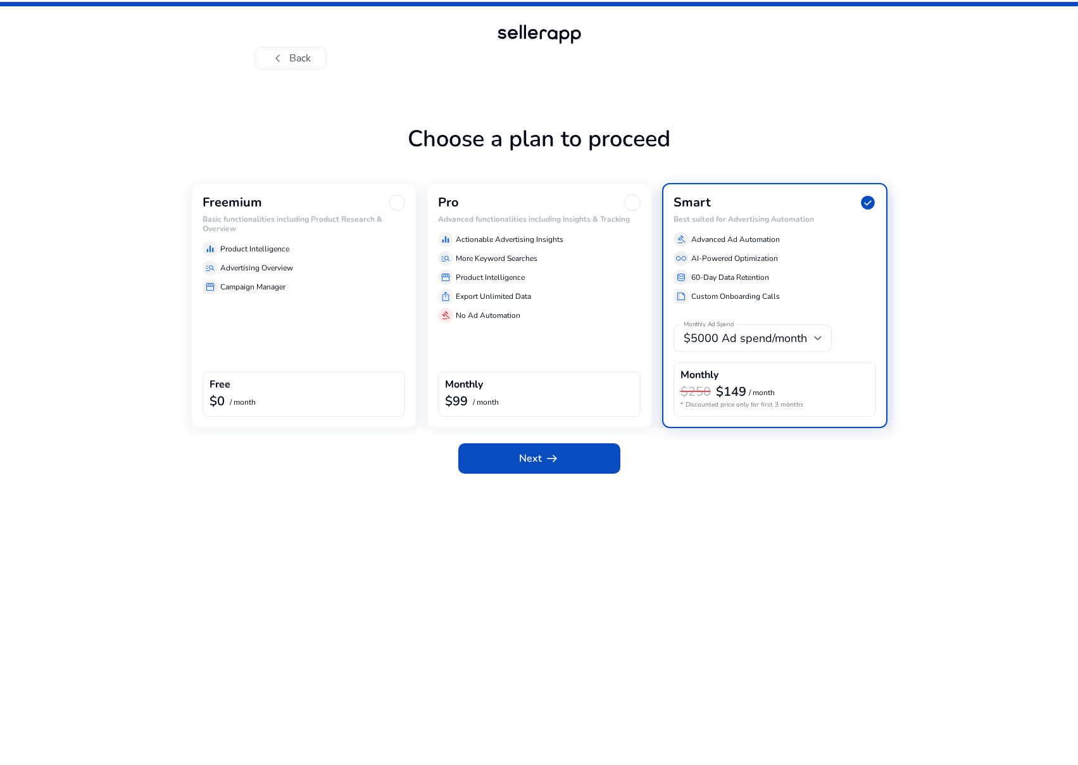
click at [379, 201] on div "Freemium" at bounding box center [304, 202] width 203 height 16
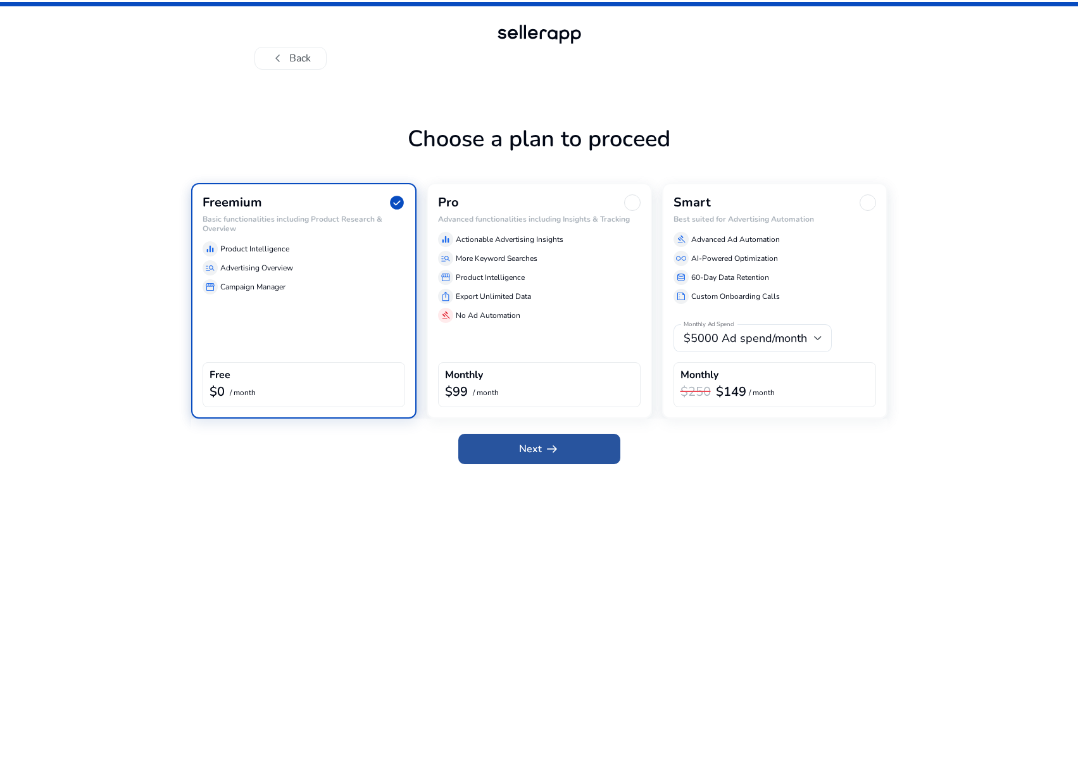
click at [565, 449] on span at bounding box center [539, 449] width 162 height 30
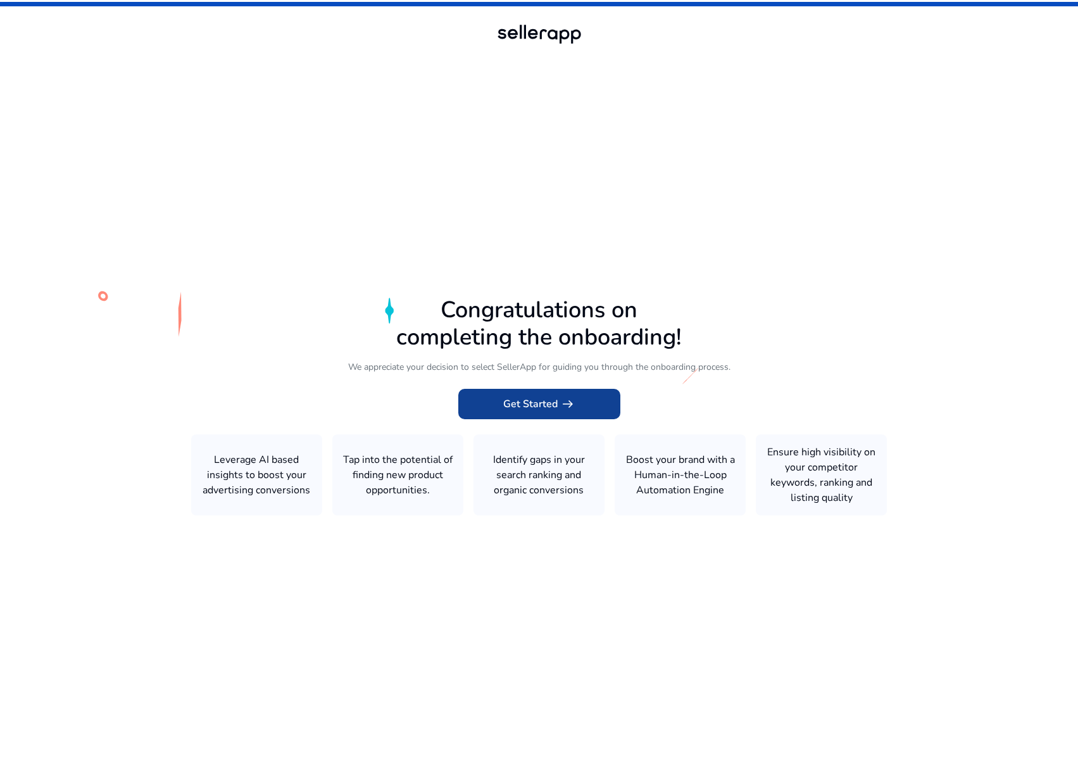
click at [515, 419] on div "Congratulations on completing the onboarding! We appreciate your decision to se…" at bounding box center [539, 405] width 697 height 219
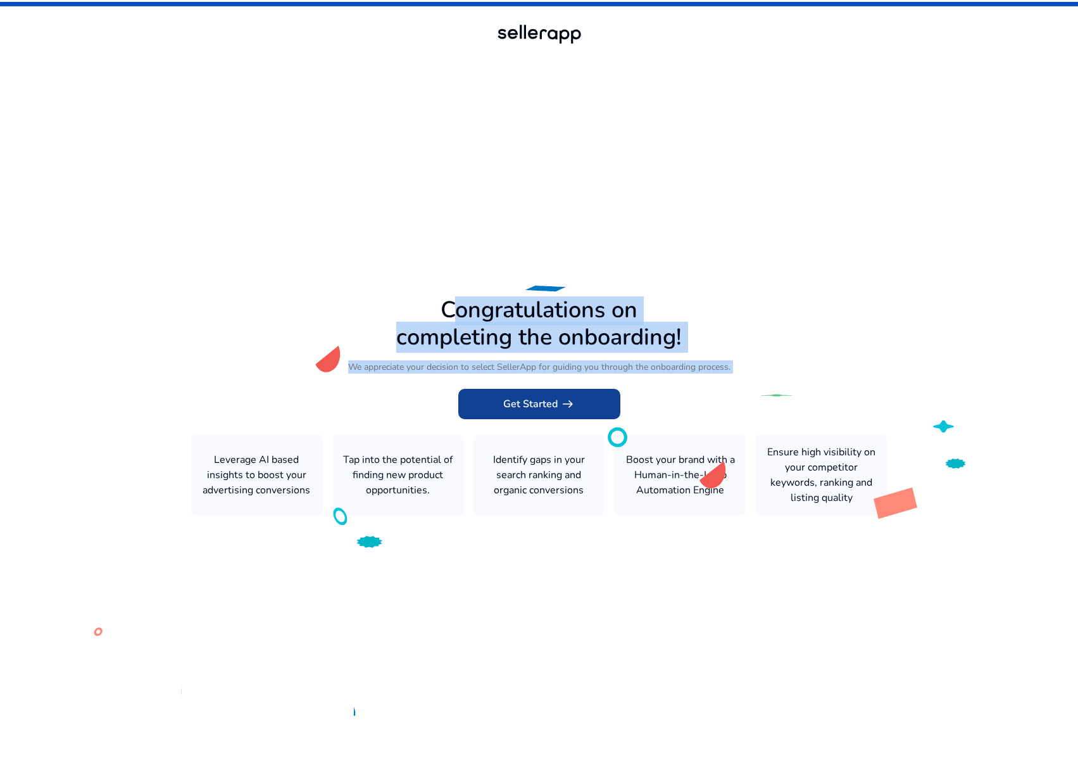
click at [521, 395] on span at bounding box center [539, 404] width 162 height 30
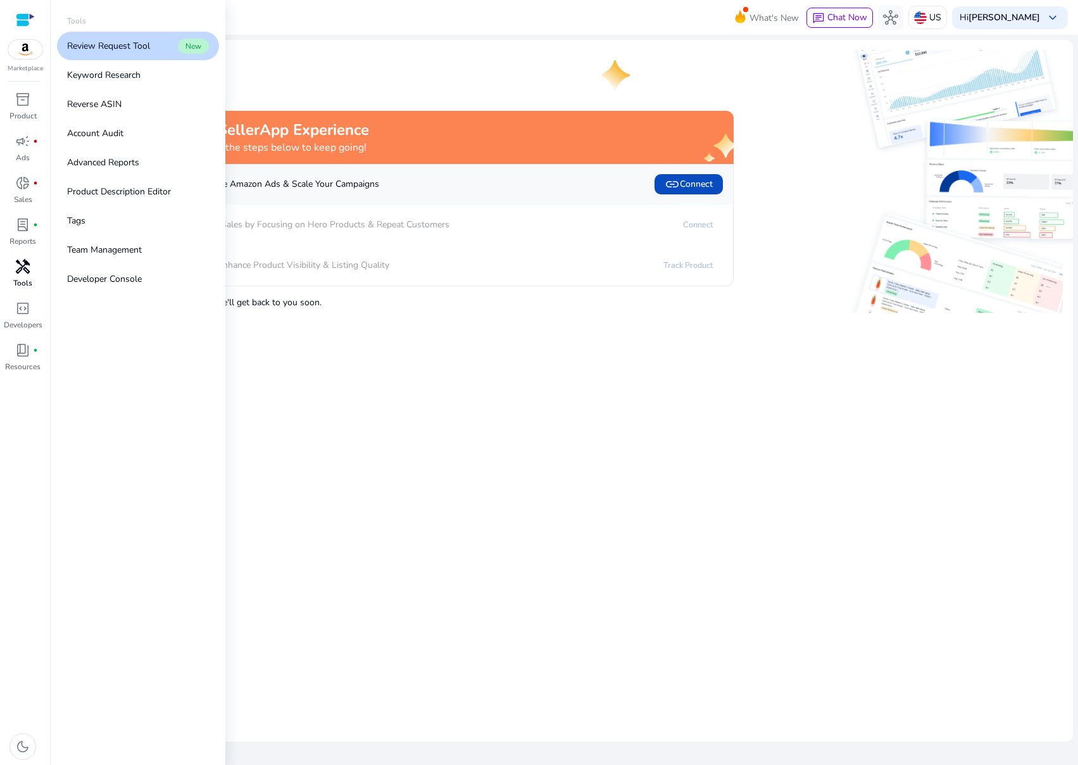
click at [22, 260] on span "handyman" at bounding box center [22, 266] width 15 height 15
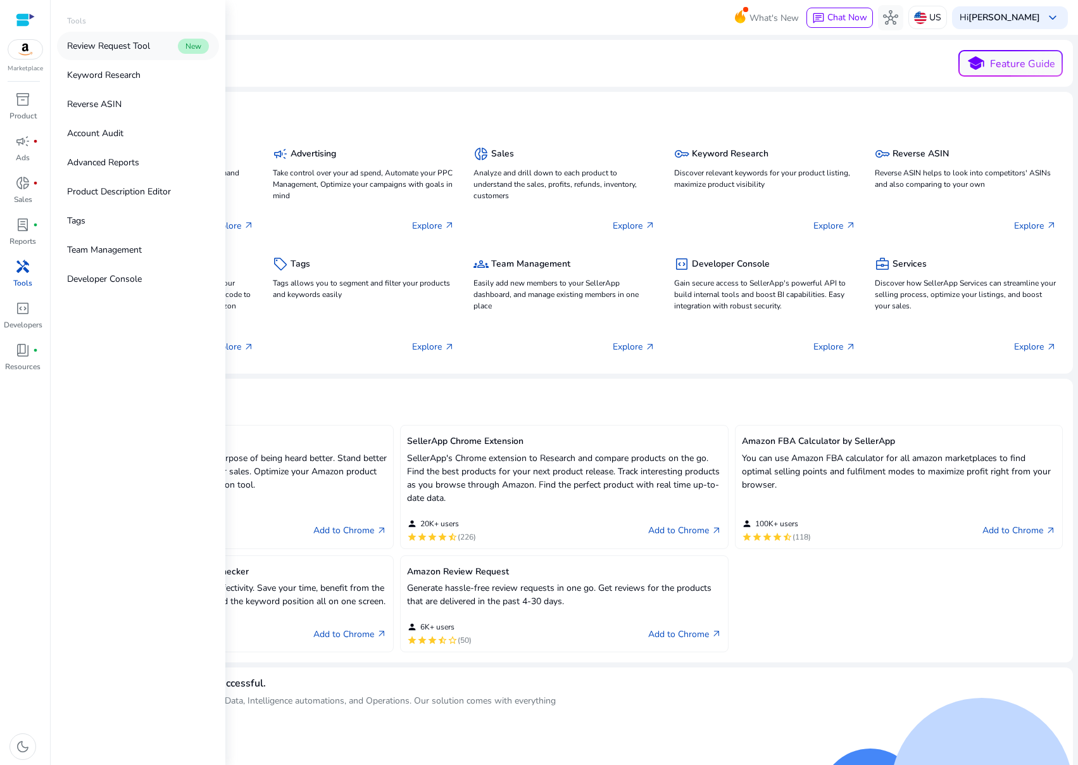
click at [120, 44] on p "Review Request Tool" at bounding box center [108, 45] width 83 height 13
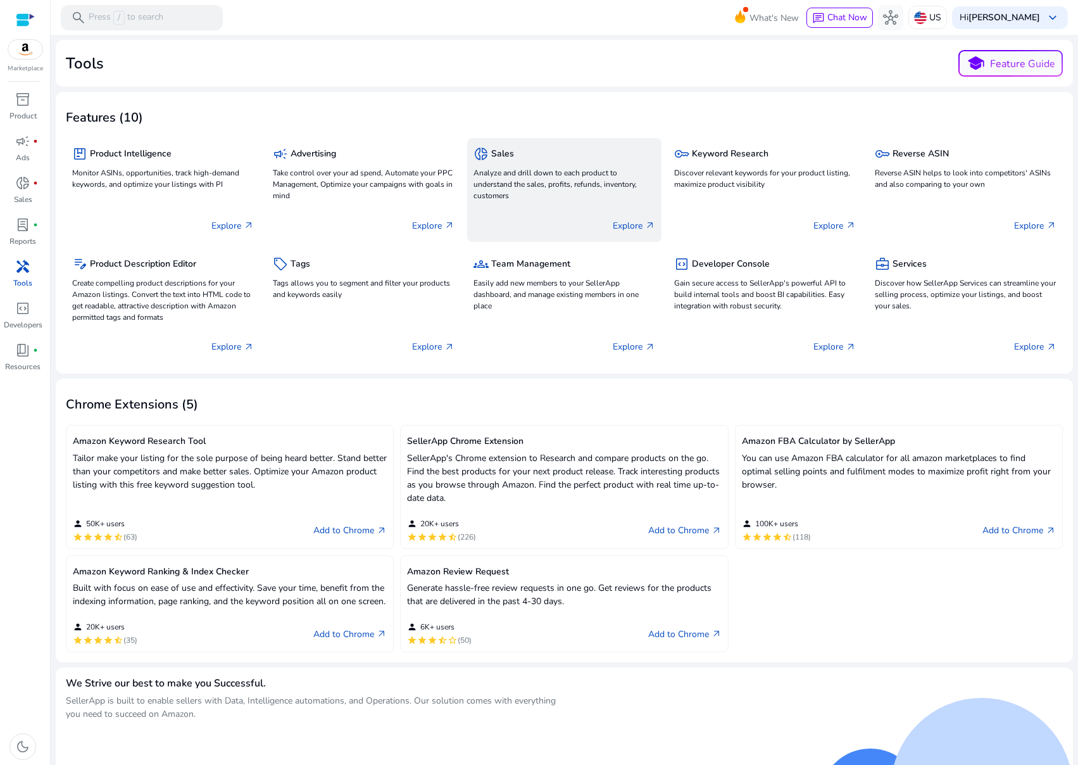
scroll to position [3, 0]
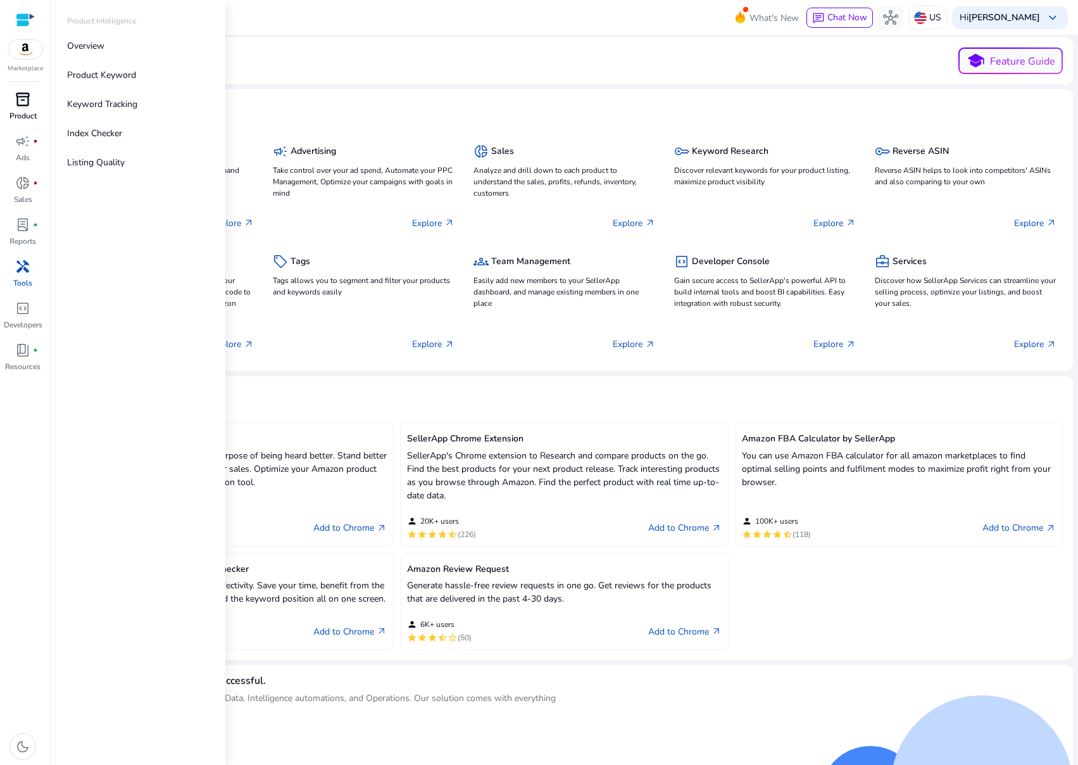
click at [25, 104] on span "inventory_2" at bounding box center [22, 99] width 15 height 15
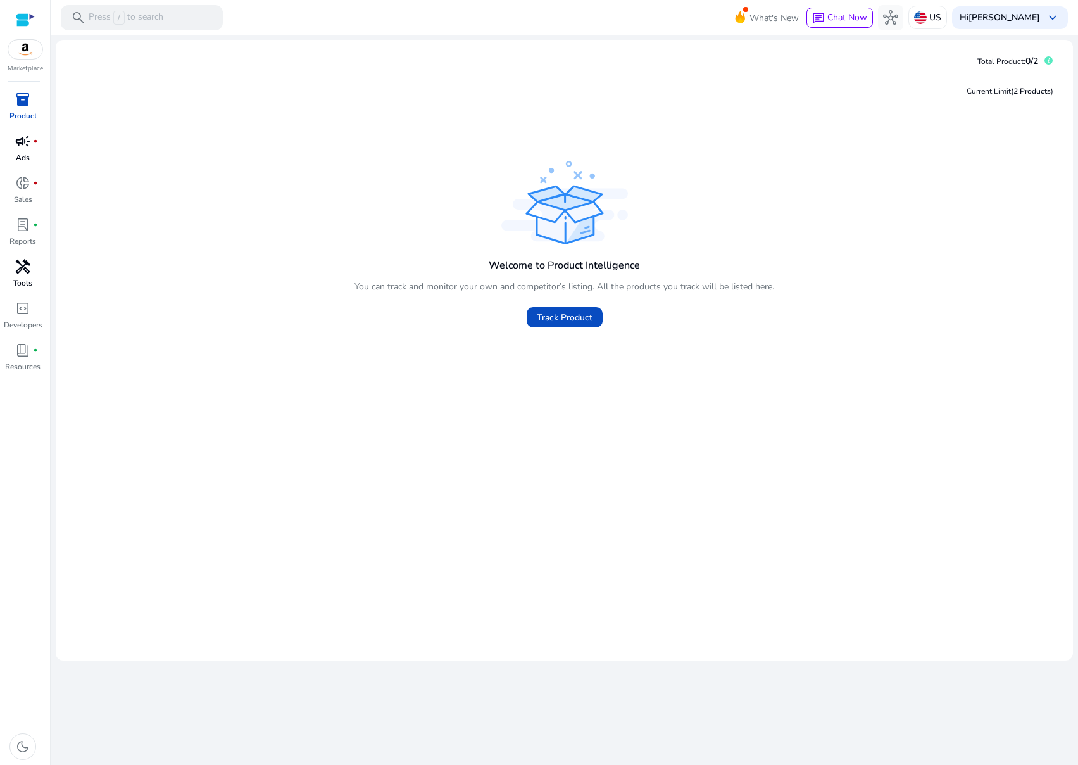
click at [22, 139] on span "campaign" at bounding box center [22, 141] width 15 height 15
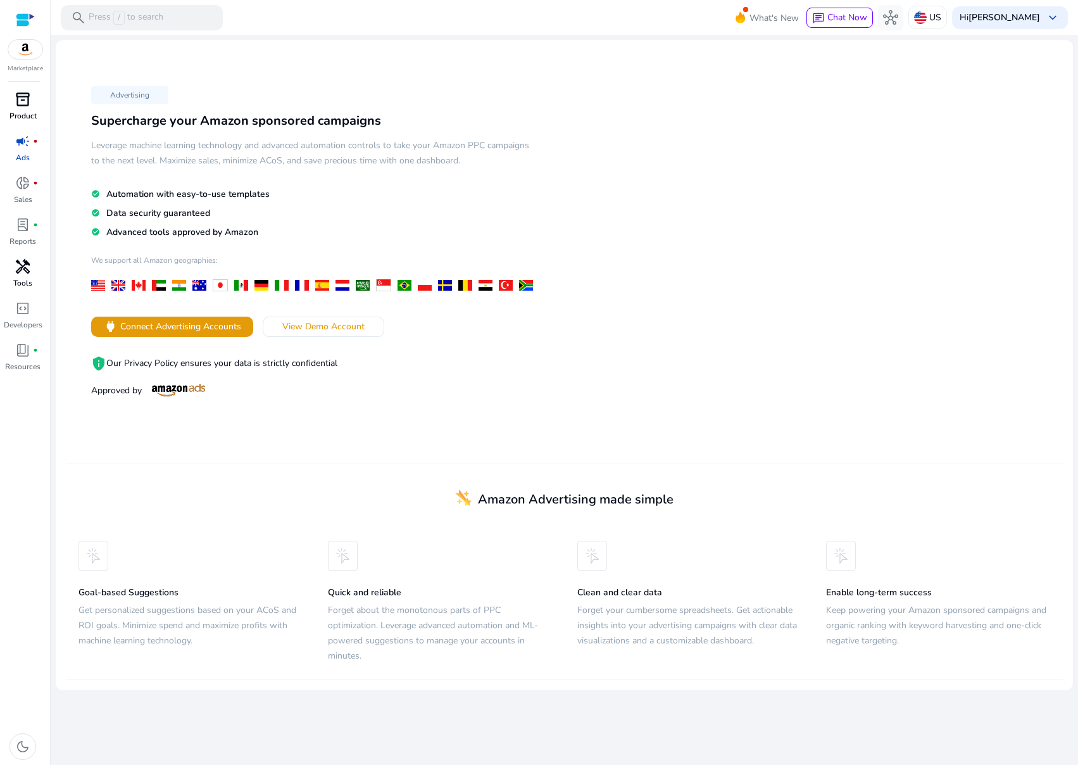
click at [22, 273] on span "handyman" at bounding box center [22, 266] width 15 height 15
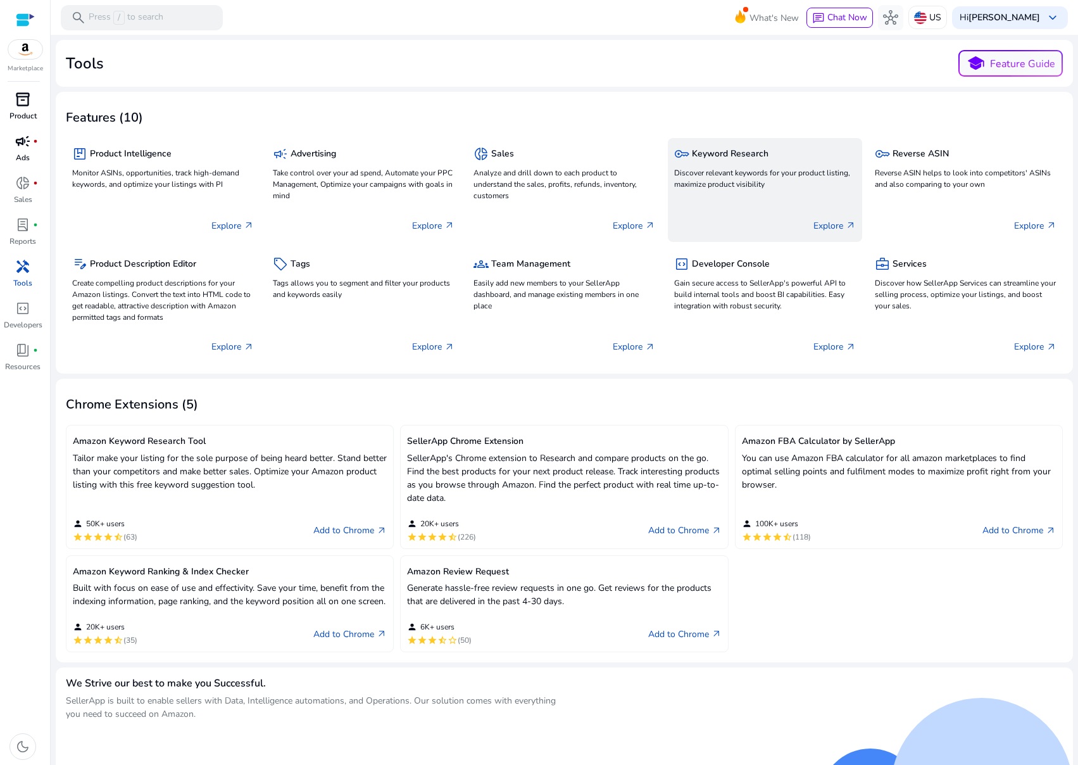
click at [702, 149] on h5 "Keyword Research" at bounding box center [730, 154] width 77 height 11
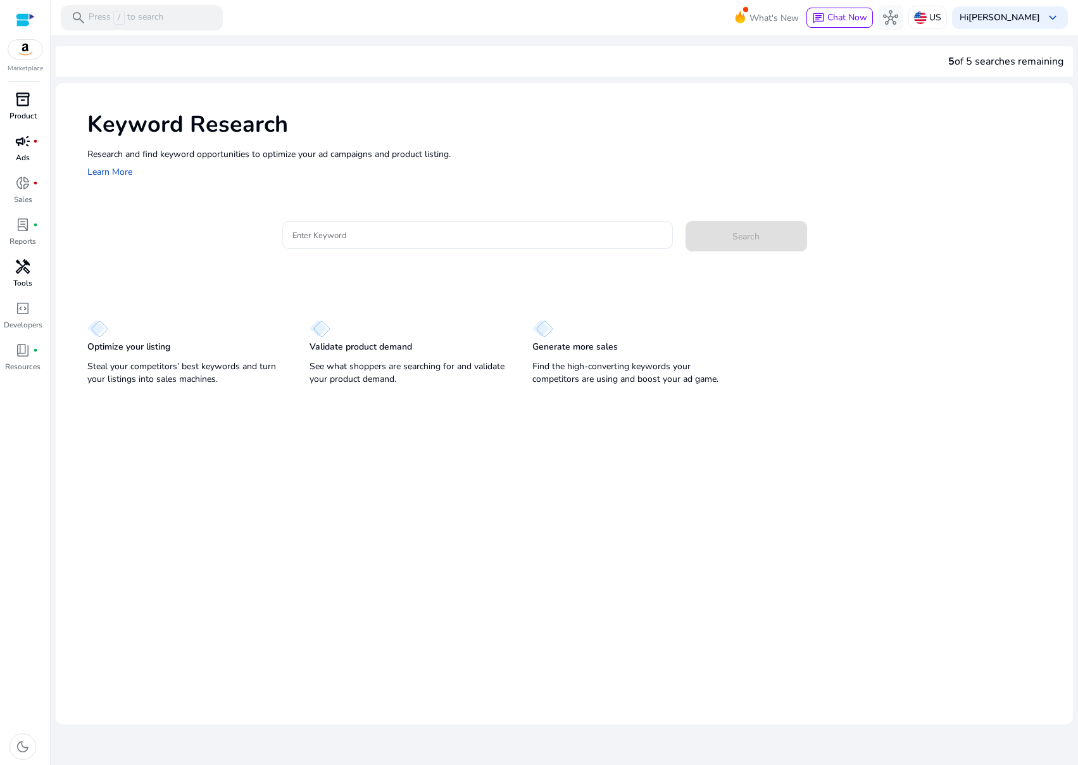
click at [416, 237] on input "Enter Keyword" at bounding box center [478, 235] width 370 height 14
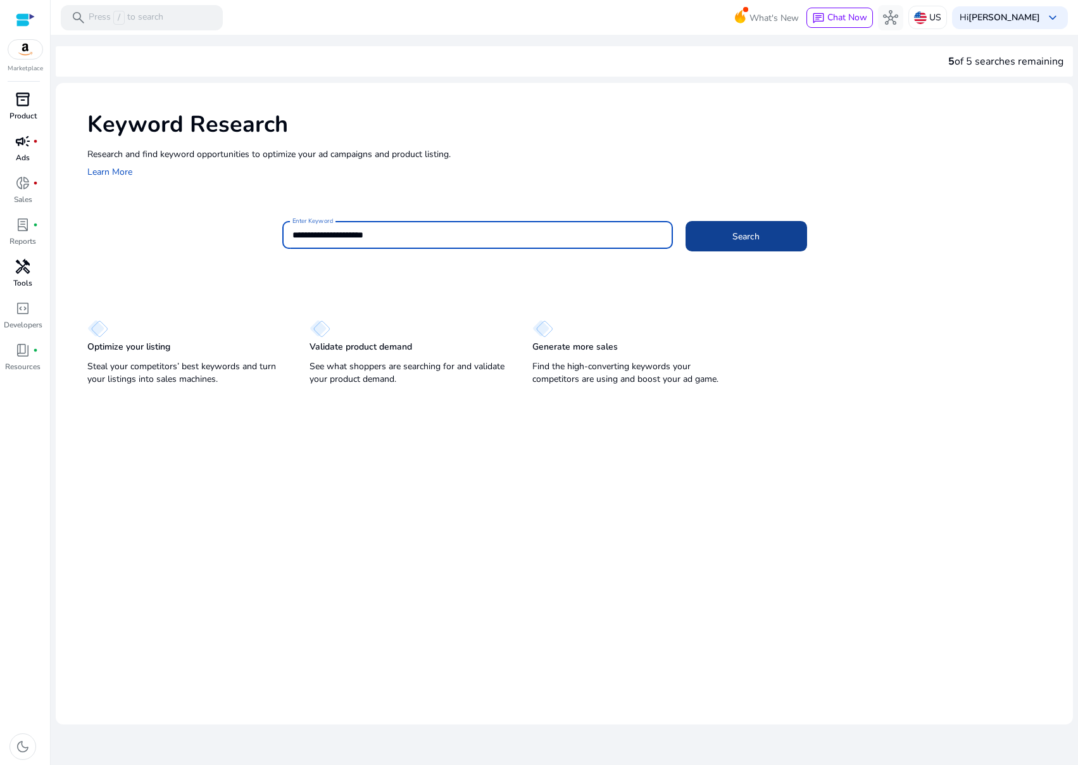
type input "**********"
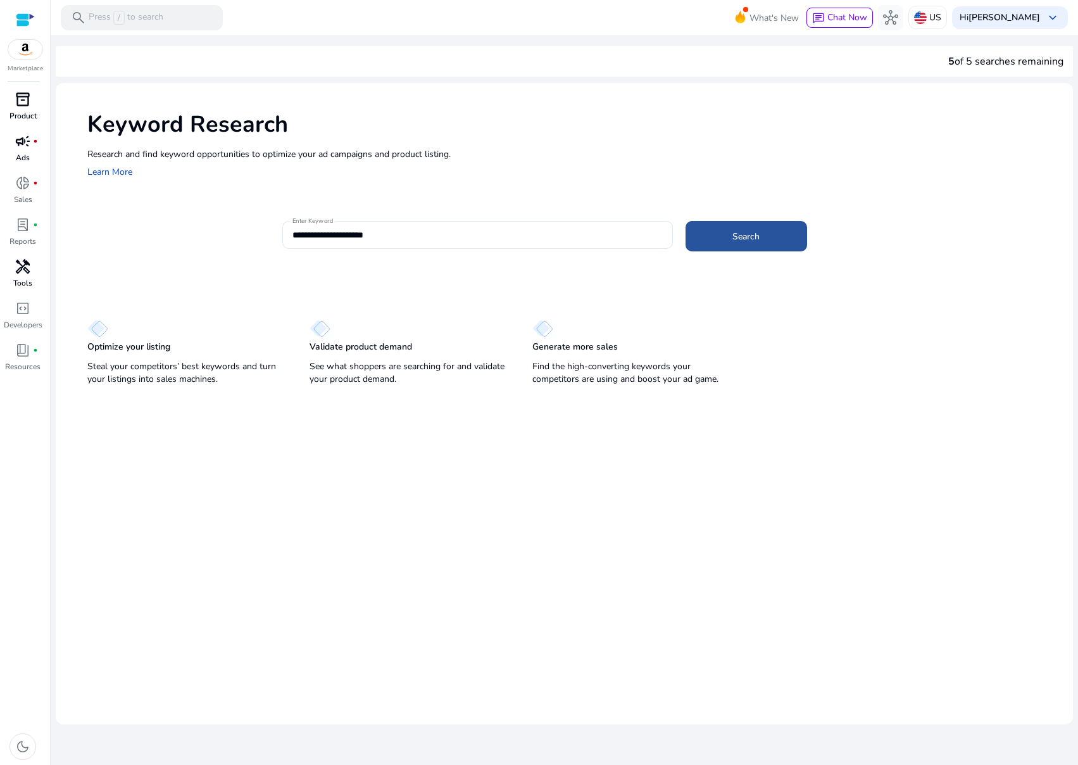
click at [751, 233] on span "Search" at bounding box center [746, 236] width 27 height 13
